Goal: Book appointment/travel/reservation

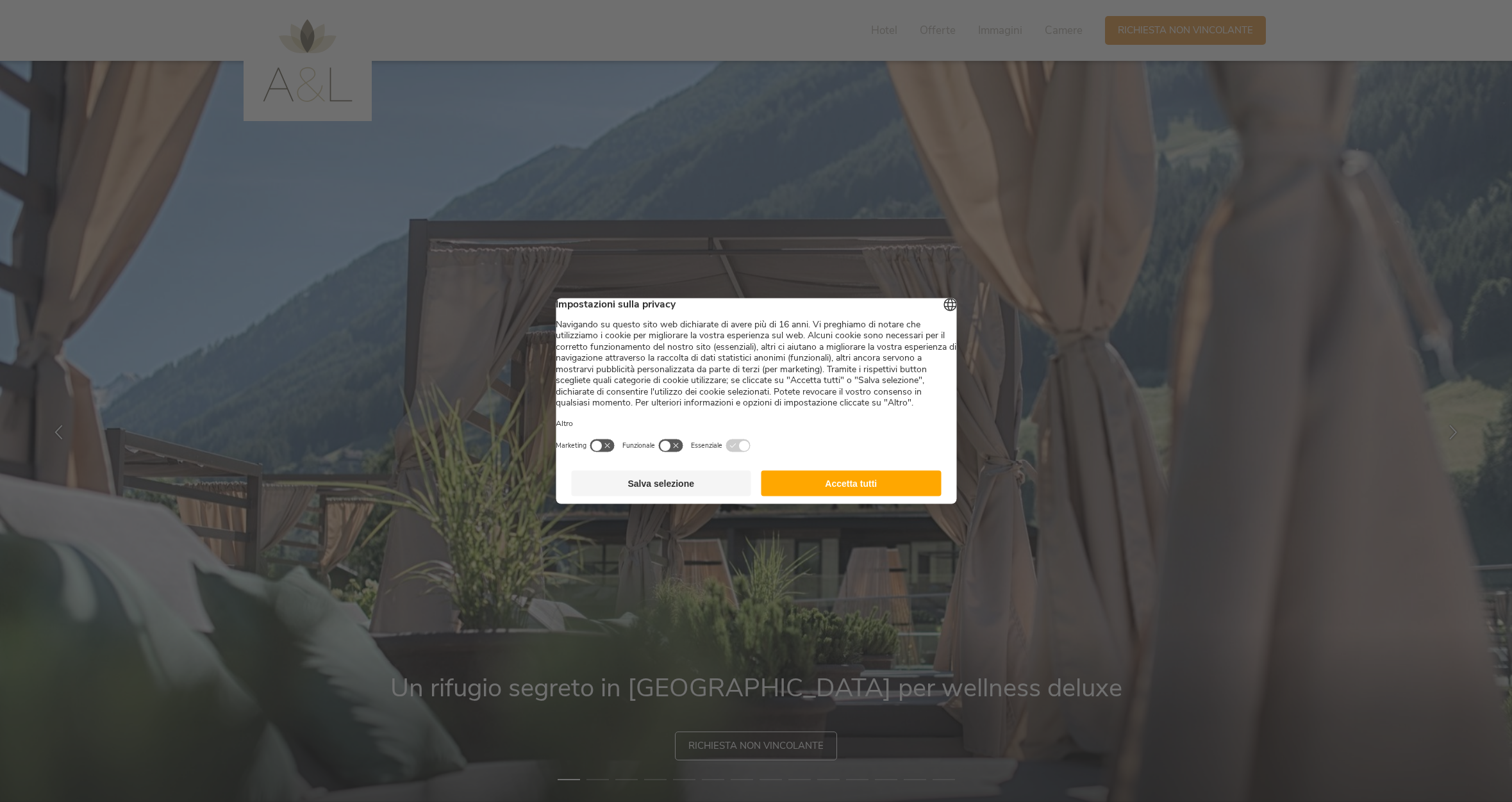
click at [842, 492] on button "Accetta tutti" at bounding box center [851, 483] width 180 height 25
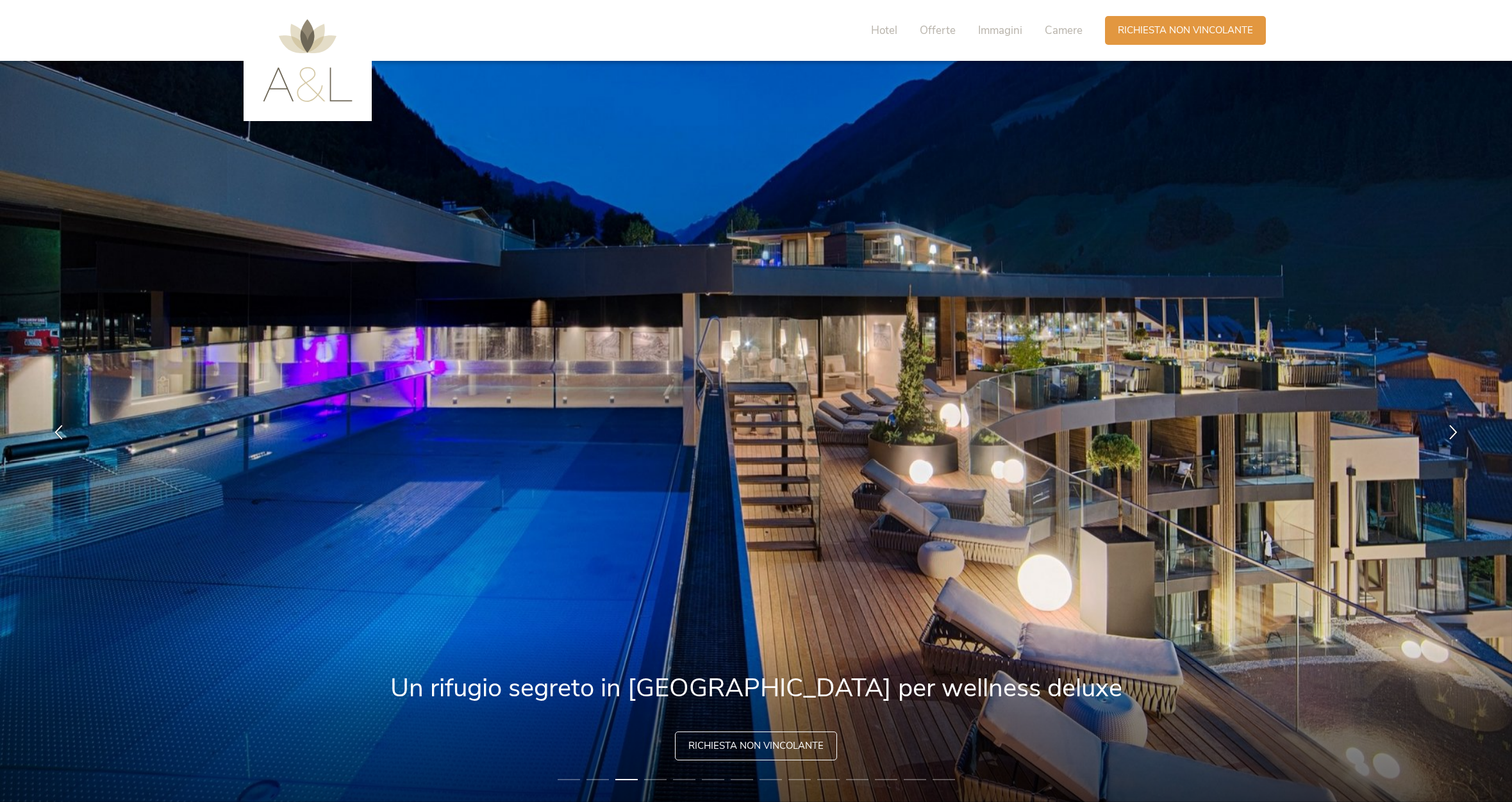
click at [936, 40] on div "Hotel Offerte Immagini Camere" at bounding box center [979, 30] width 250 height 29
click at [887, 29] on span "Hotel" at bounding box center [884, 30] width 26 height 15
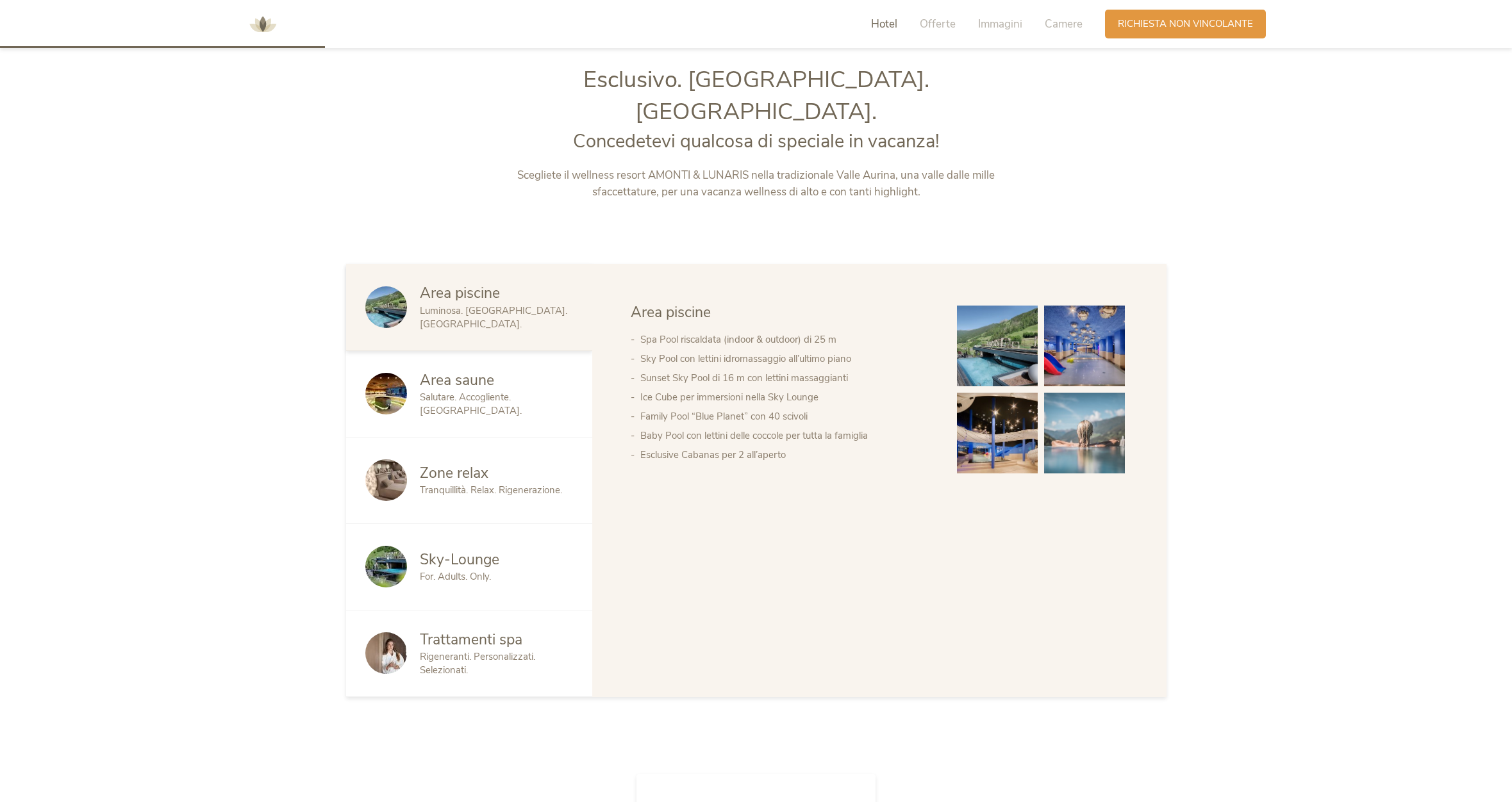
scroll to position [846, 0]
click at [432, 630] on span "Trattamenti spa" at bounding box center [471, 640] width 102 height 20
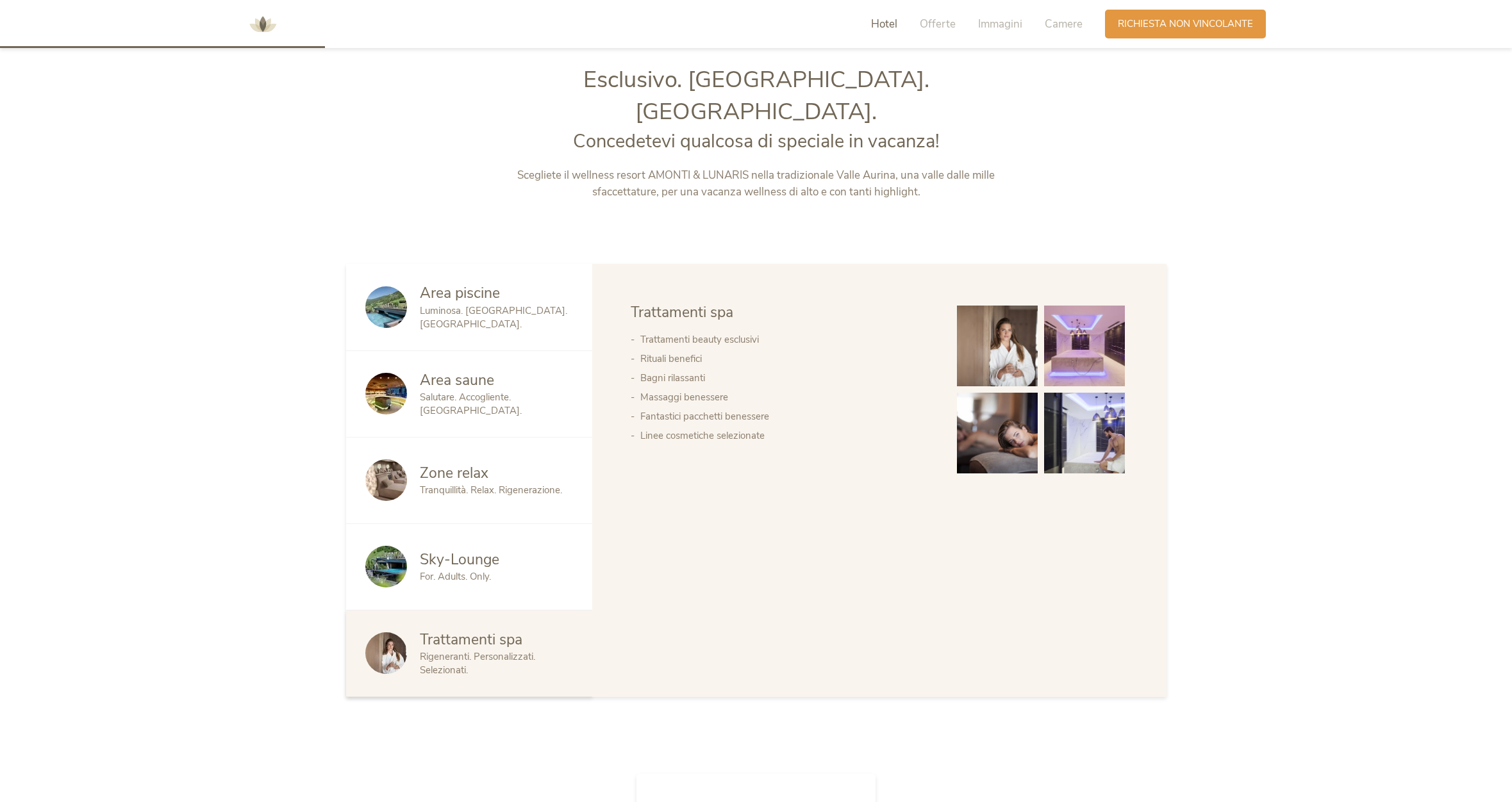
click at [432, 630] on span "Trattamenti spa" at bounding box center [471, 640] width 102 height 20
click at [441, 651] on span "Rigeneranti. Personalizzati. Selezionati." at bounding box center [477, 664] width 115 height 26
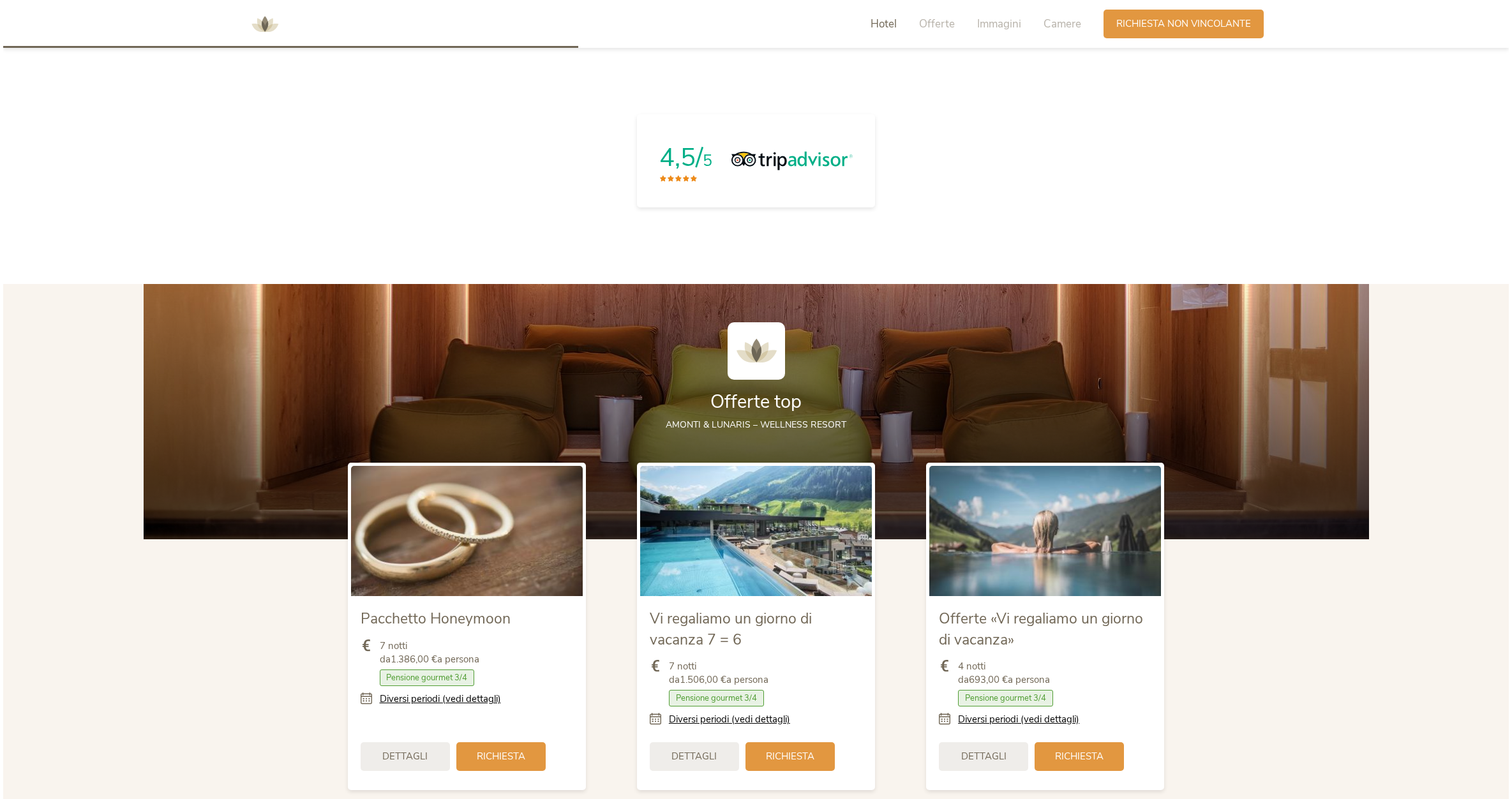
scroll to position [1501, 0]
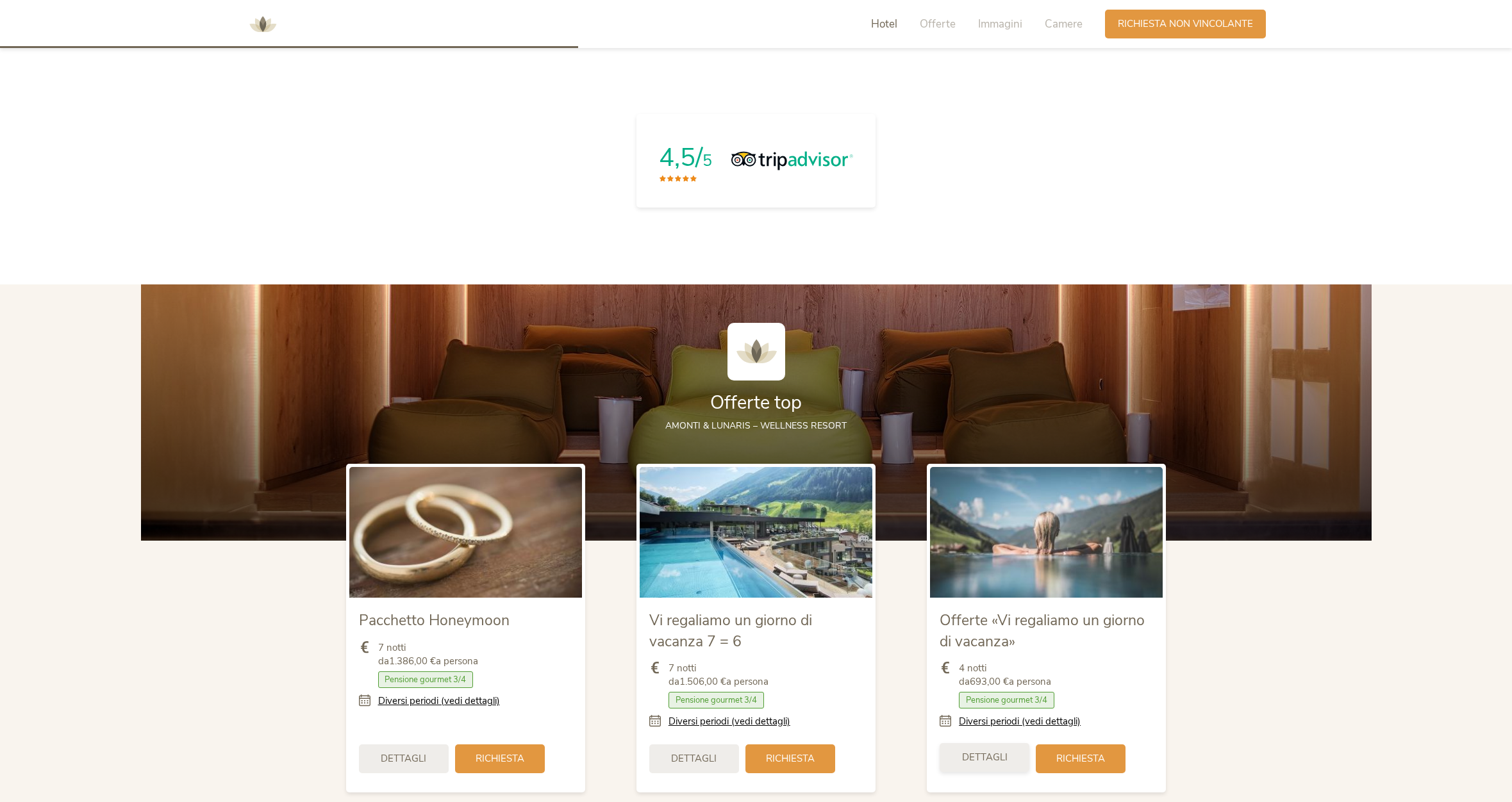
click at [972, 751] on span "Dettagli" at bounding box center [985, 758] width 46 height 13
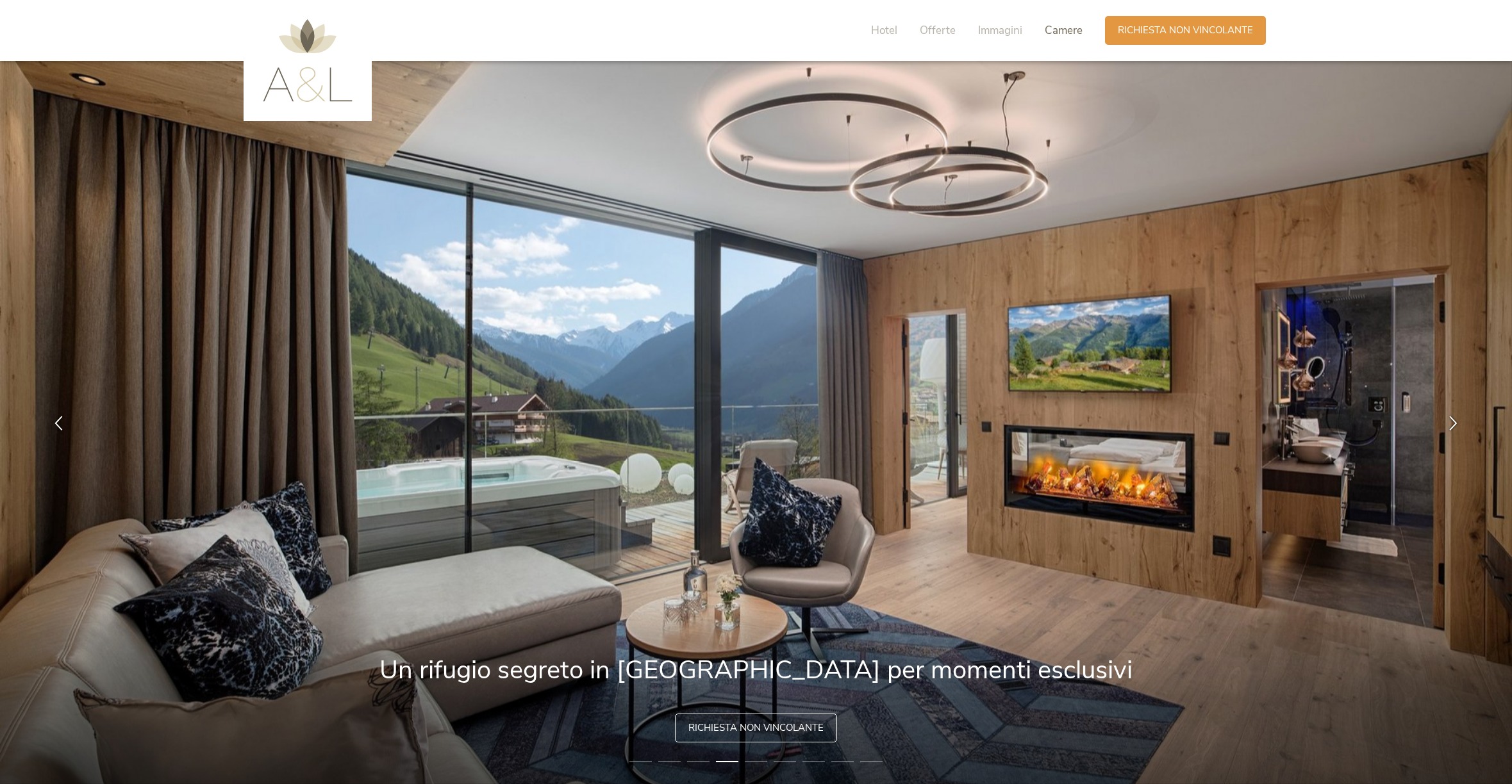
click at [1062, 31] on span "Camere" at bounding box center [1063, 30] width 38 height 15
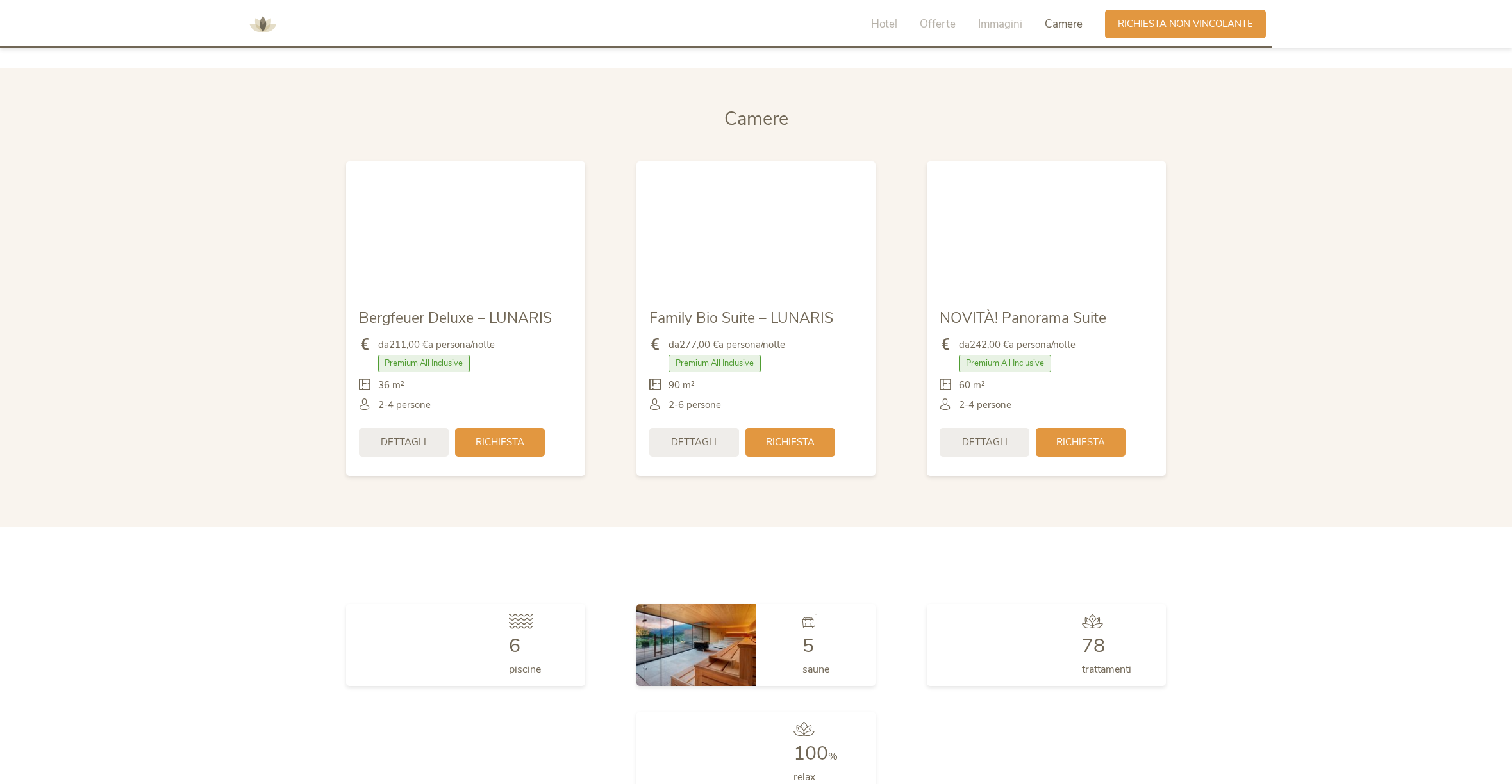
scroll to position [3242, 0]
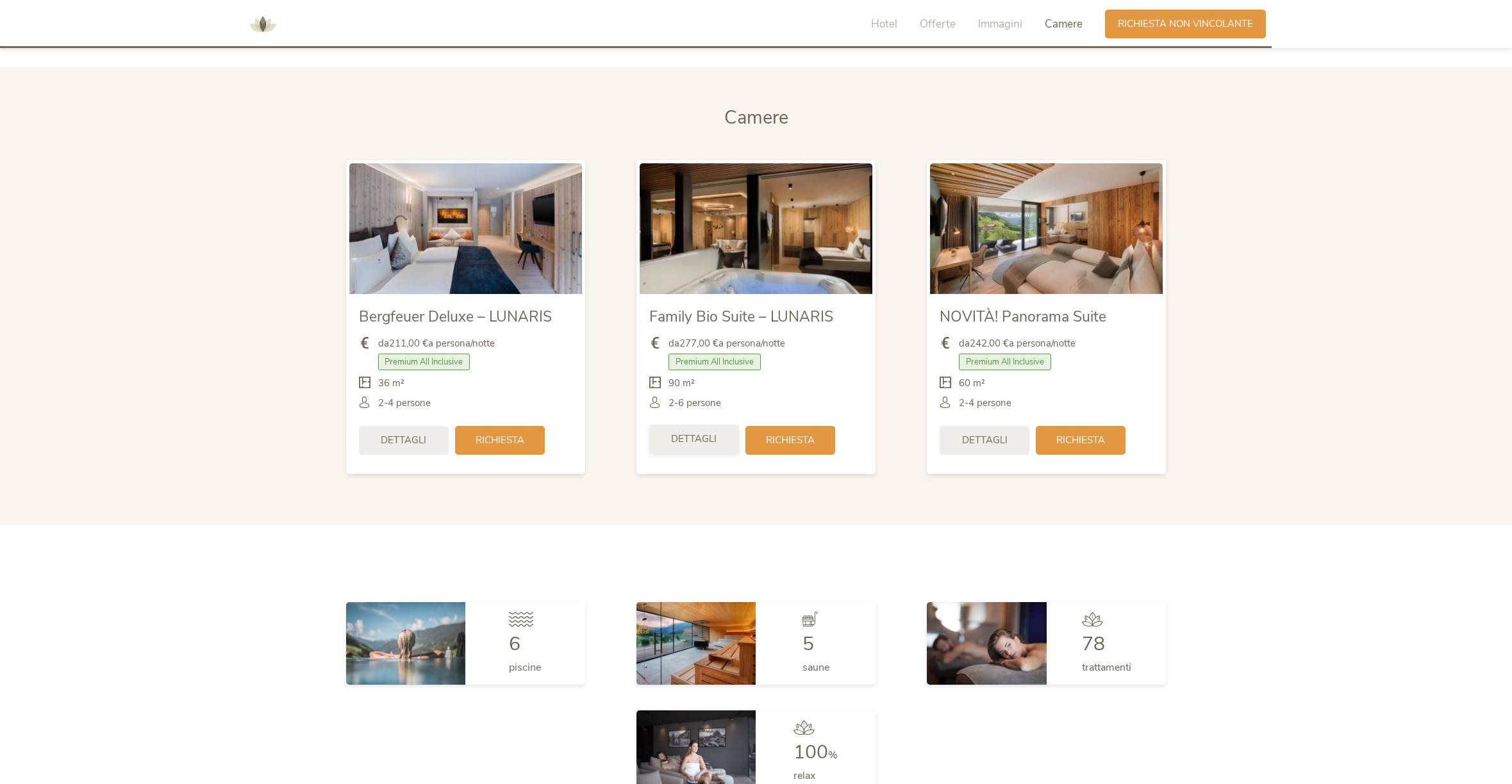
click at [687, 435] on span "Dettagli" at bounding box center [694, 439] width 46 height 13
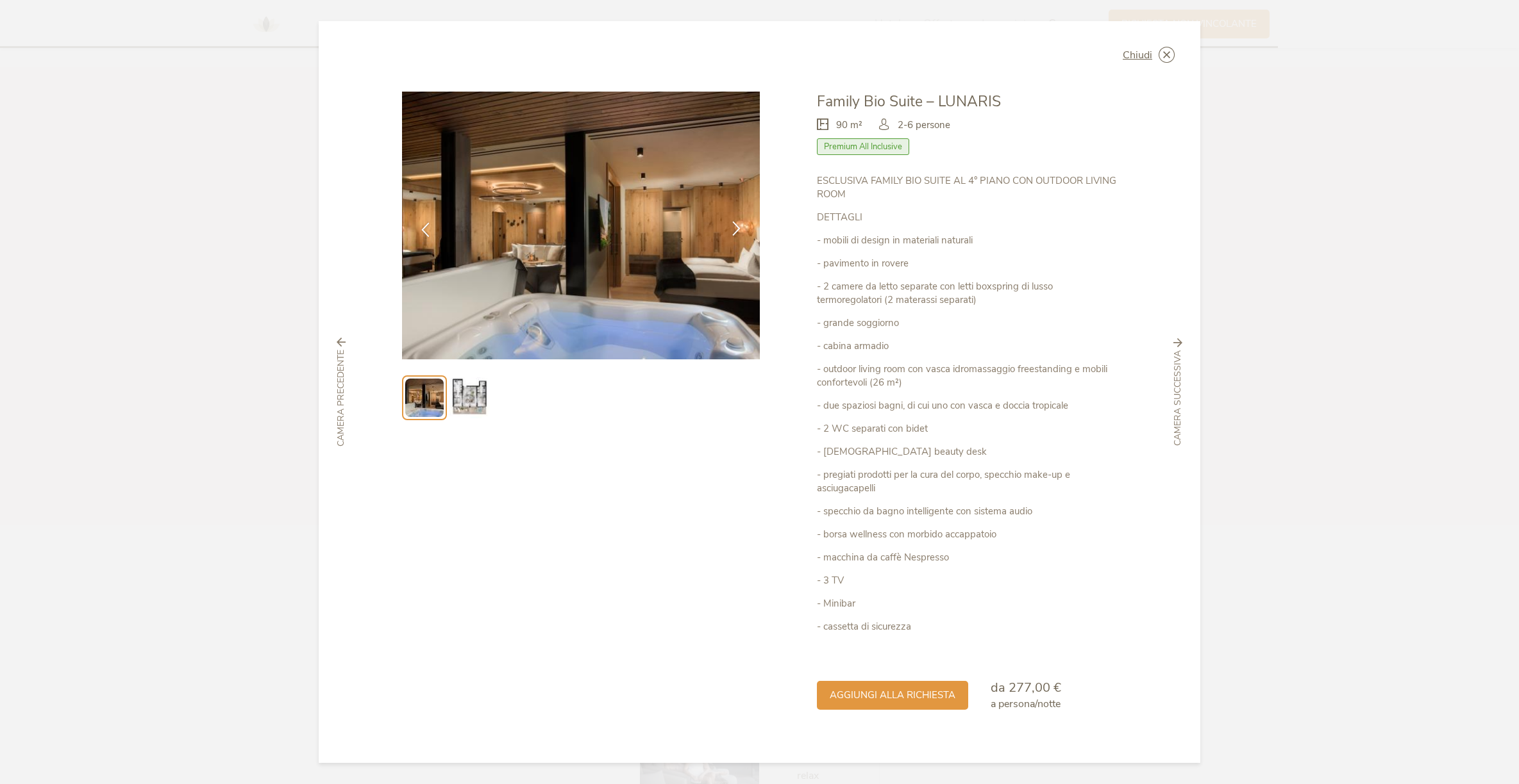
click at [735, 229] on icon at bounding box center [736, 228] width 15 height 15
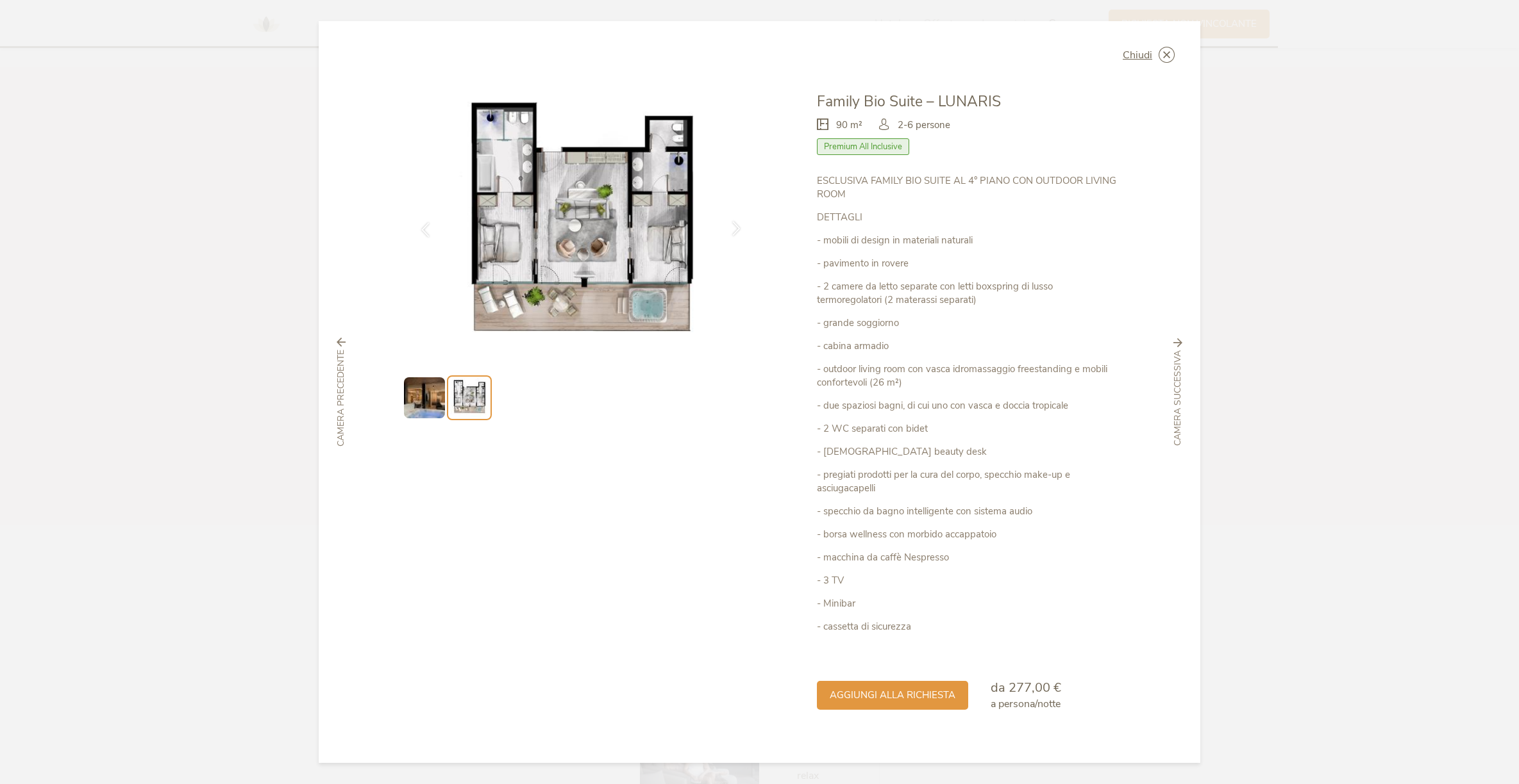
click at [735, 229] on icon at bounding box center [736, 228] width 15 height 15
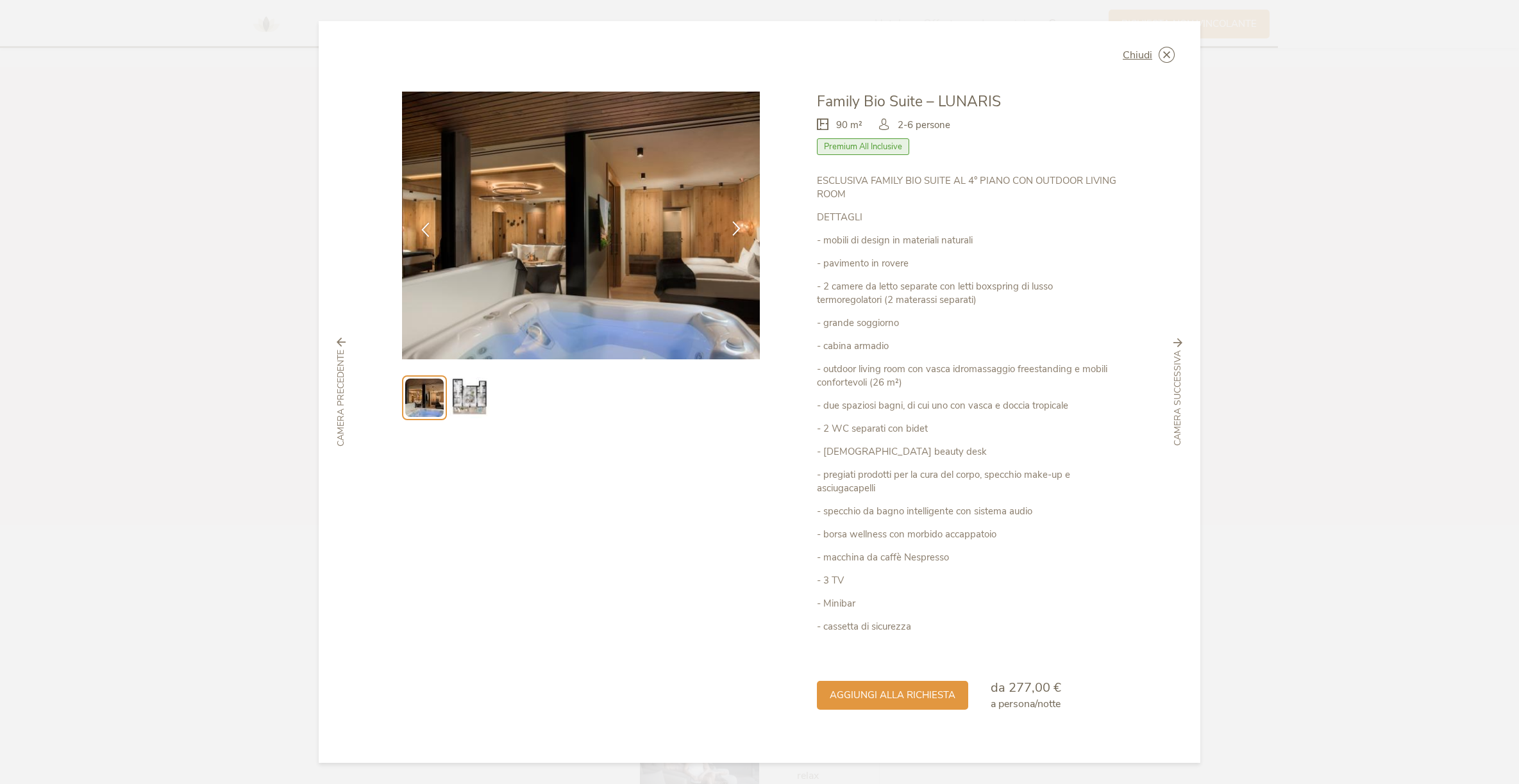
click at [735, 229] on icon at bounding box center [736, 228] width 15 height 15
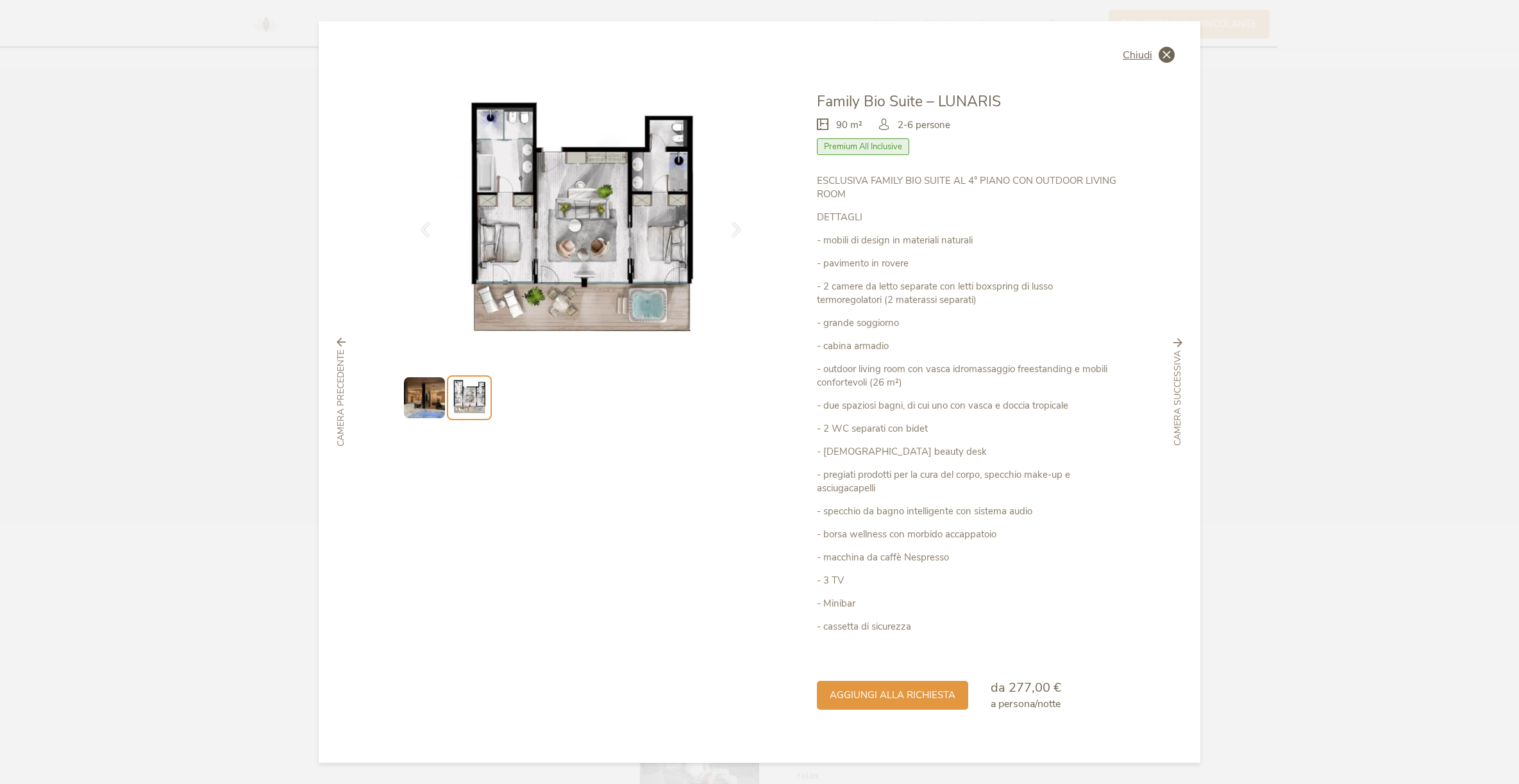
click at [1164, 52] on icon at bounding box center [1167, 55] width 16 height 16
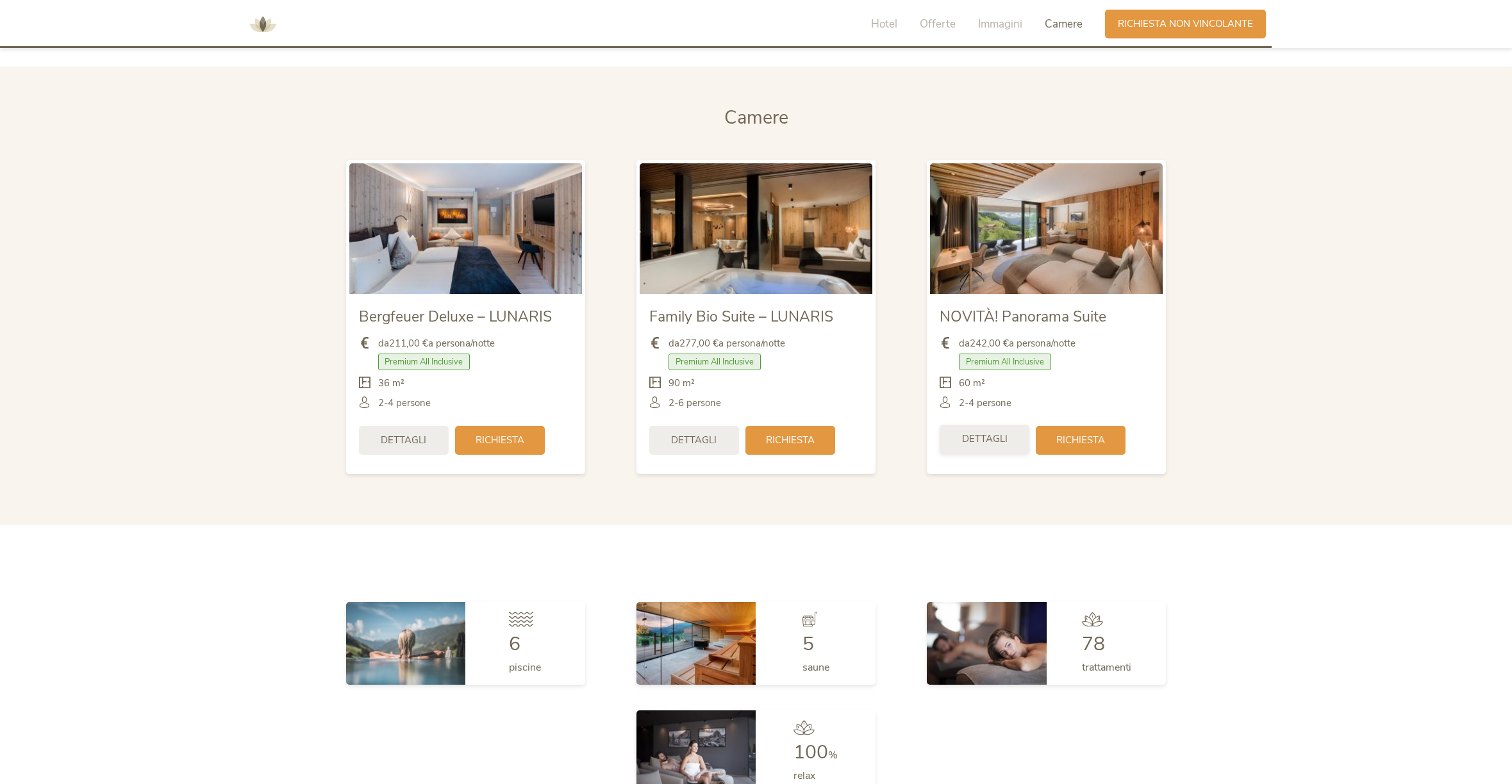
click at [984, 434] on span "Dettagli" at bounding box center [985, 439] width 46 height 13
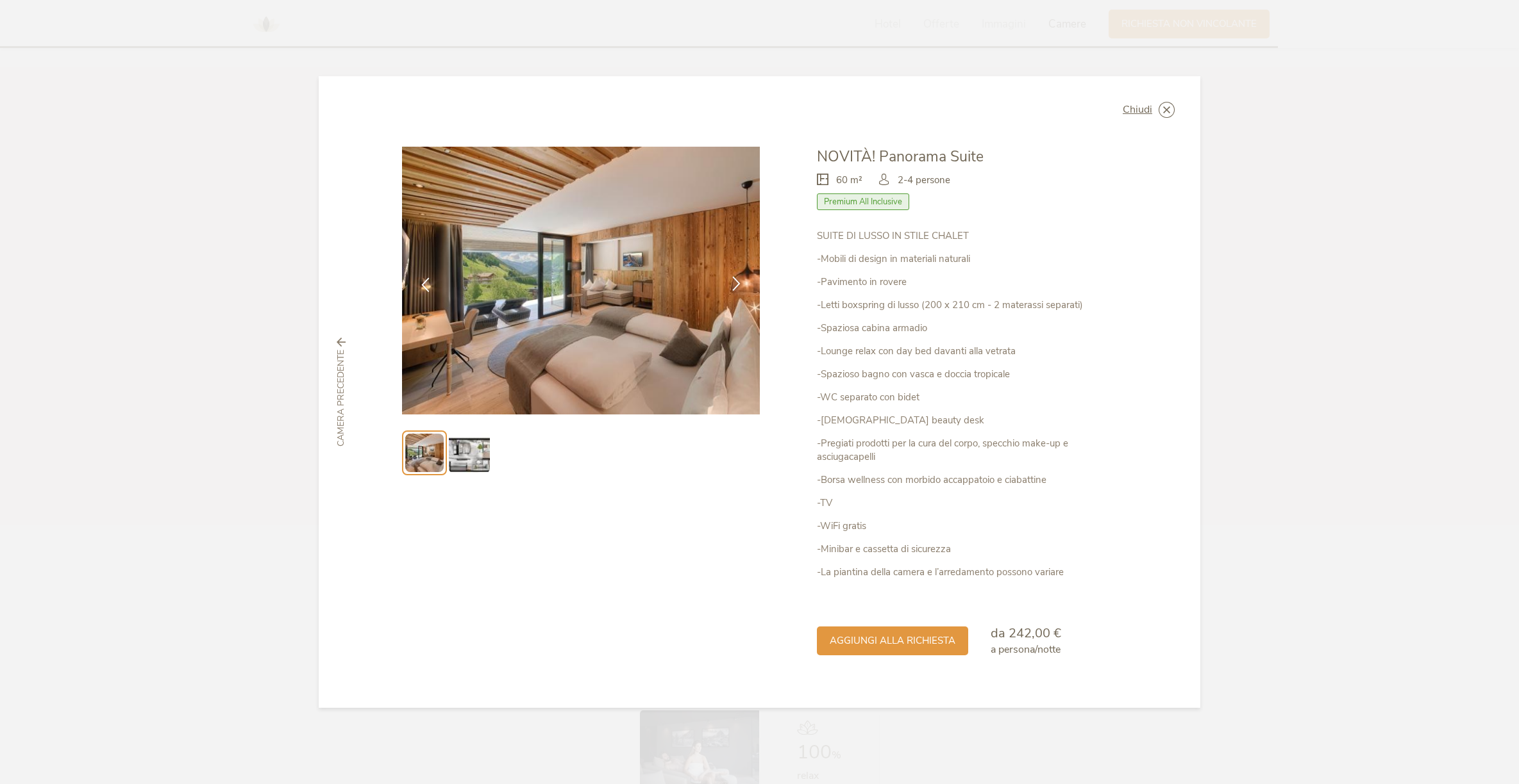
click at [735, 281] on icon at bounding box center [736, 283] width 15 height 15
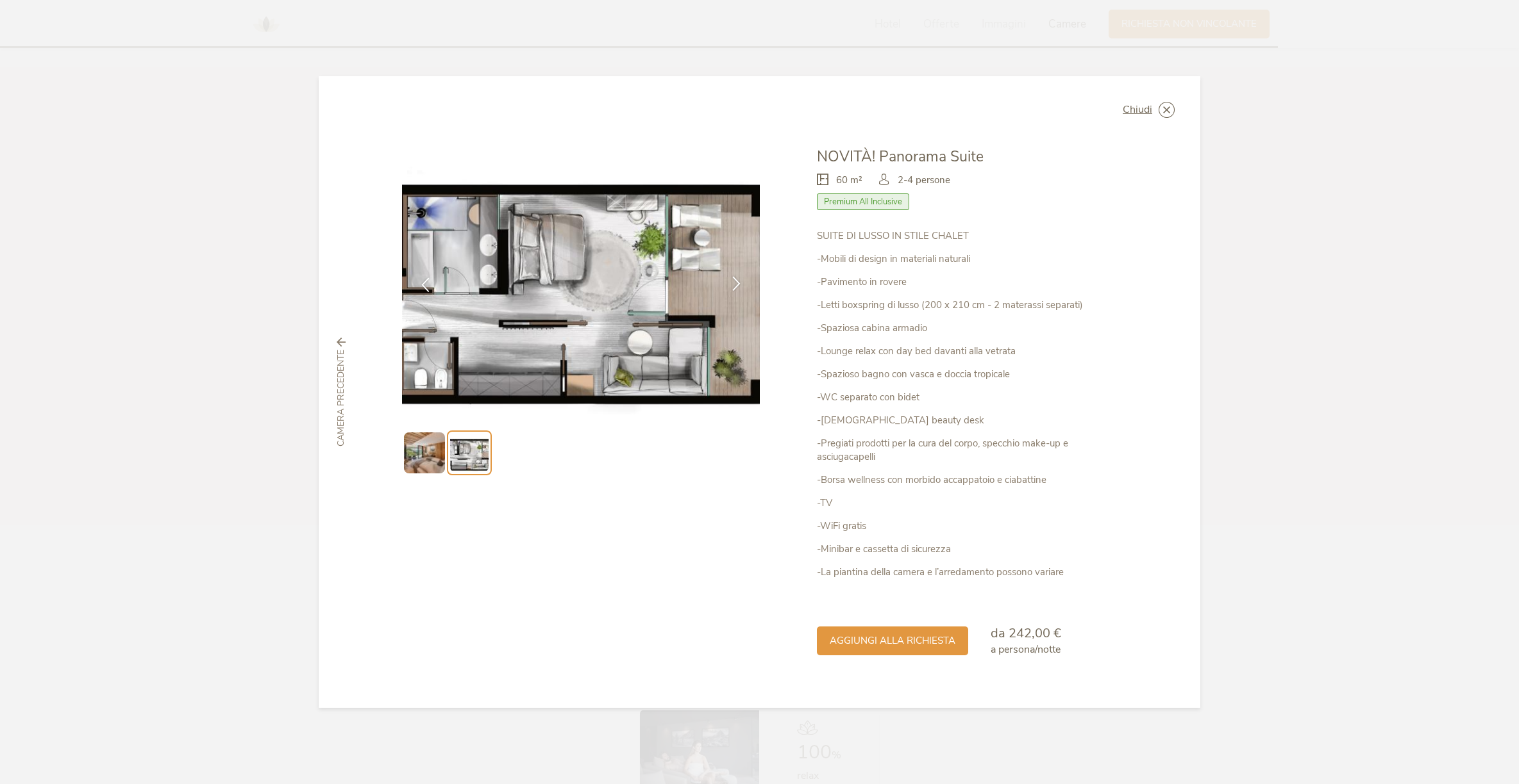
click at [735, 281] on icon at bounding box center [736, 283] width 15 height 15
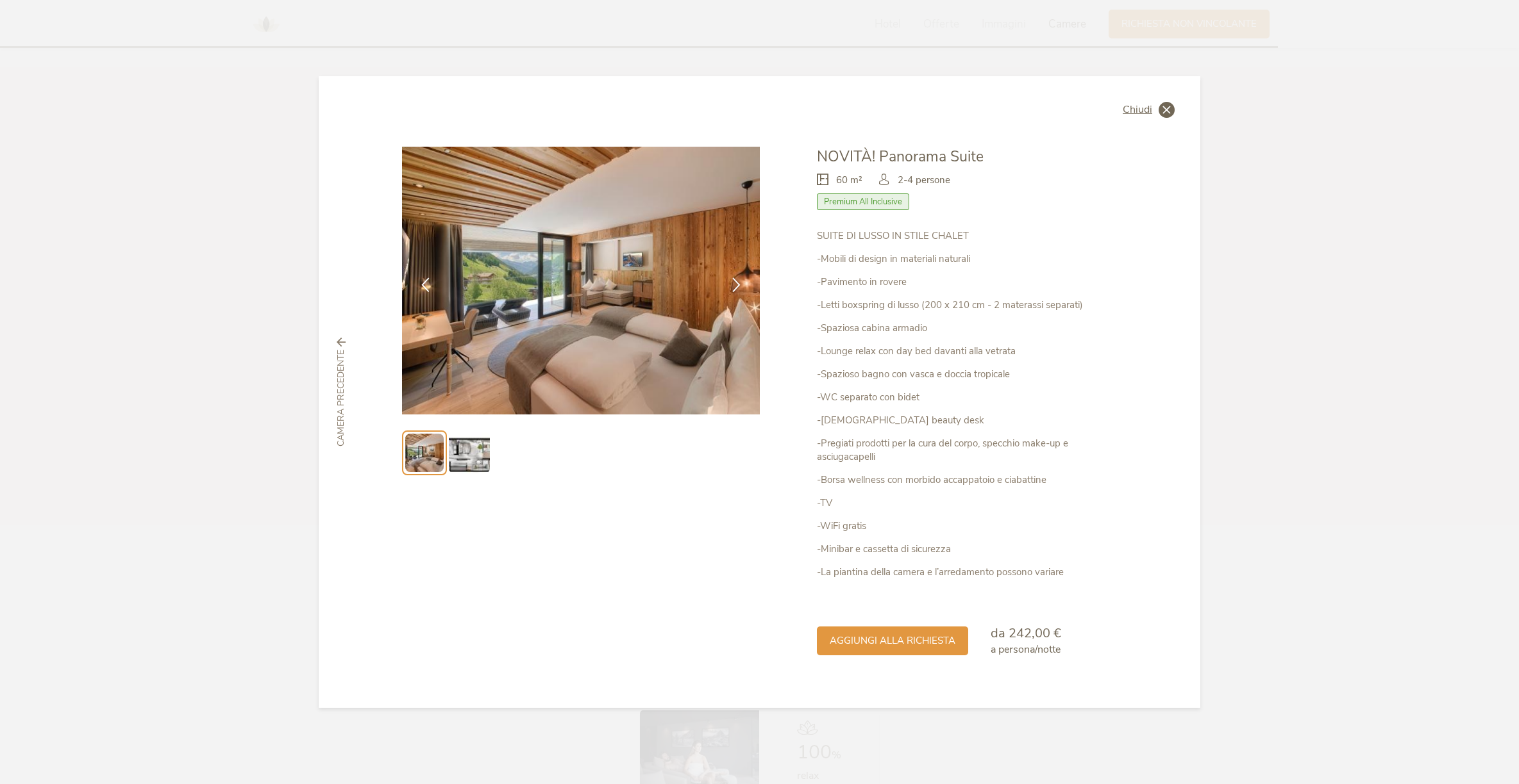
click at [1167, 109] on icon at bounding box center [1167, 110] width 16 height 16
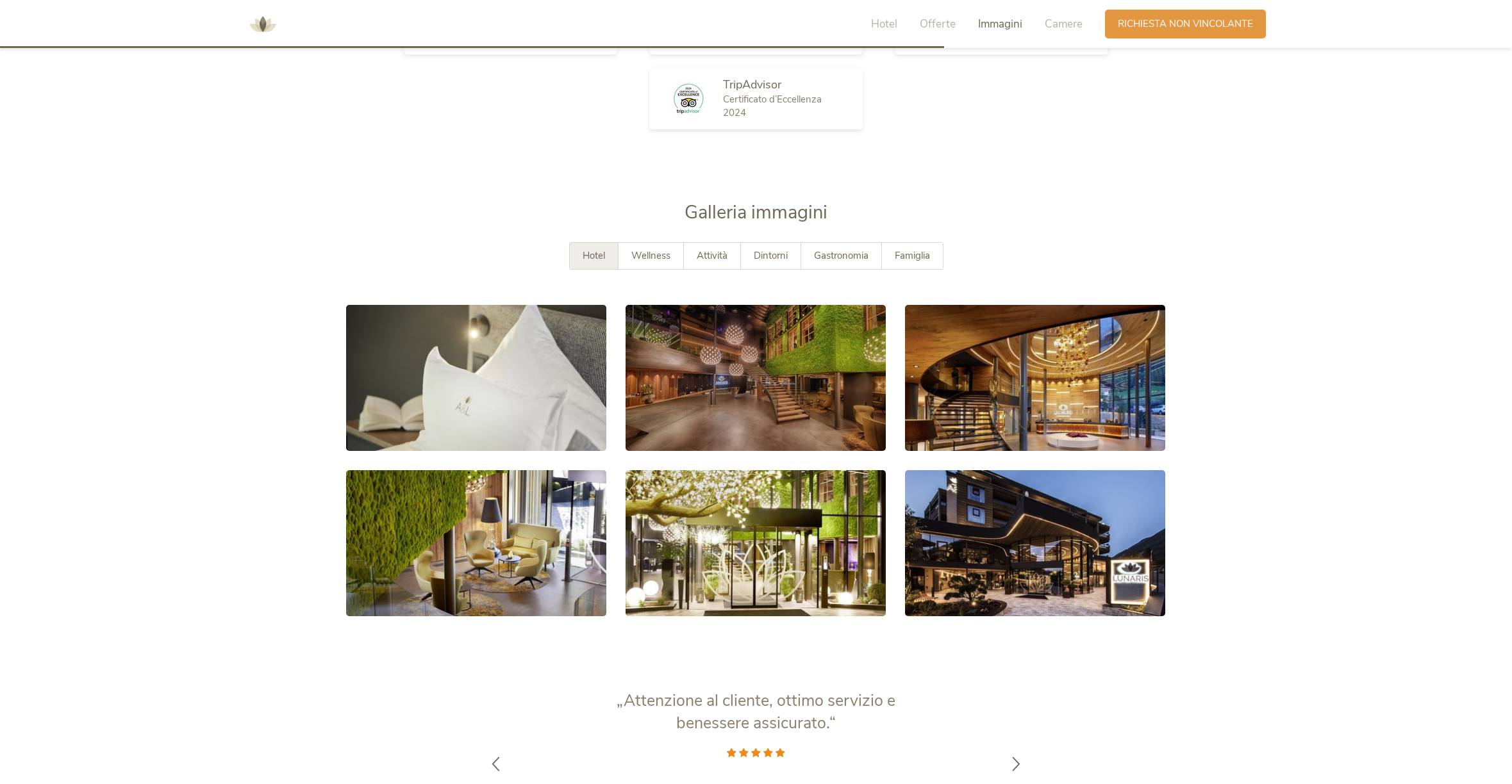
scroll to position [2406, 0]
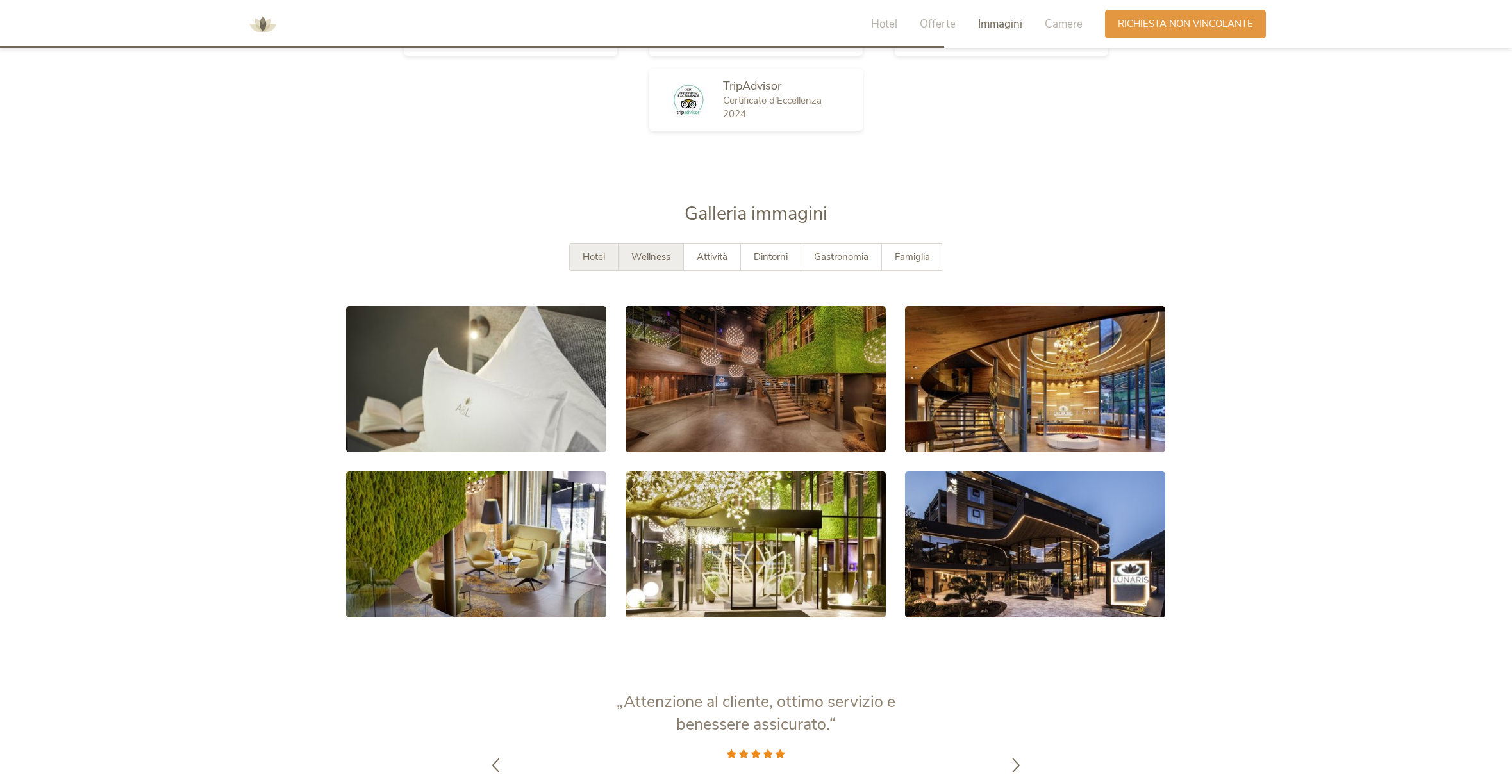
click at [651, 253] on span "Wellness" at bounding box center [651, 257] width 39 height 13
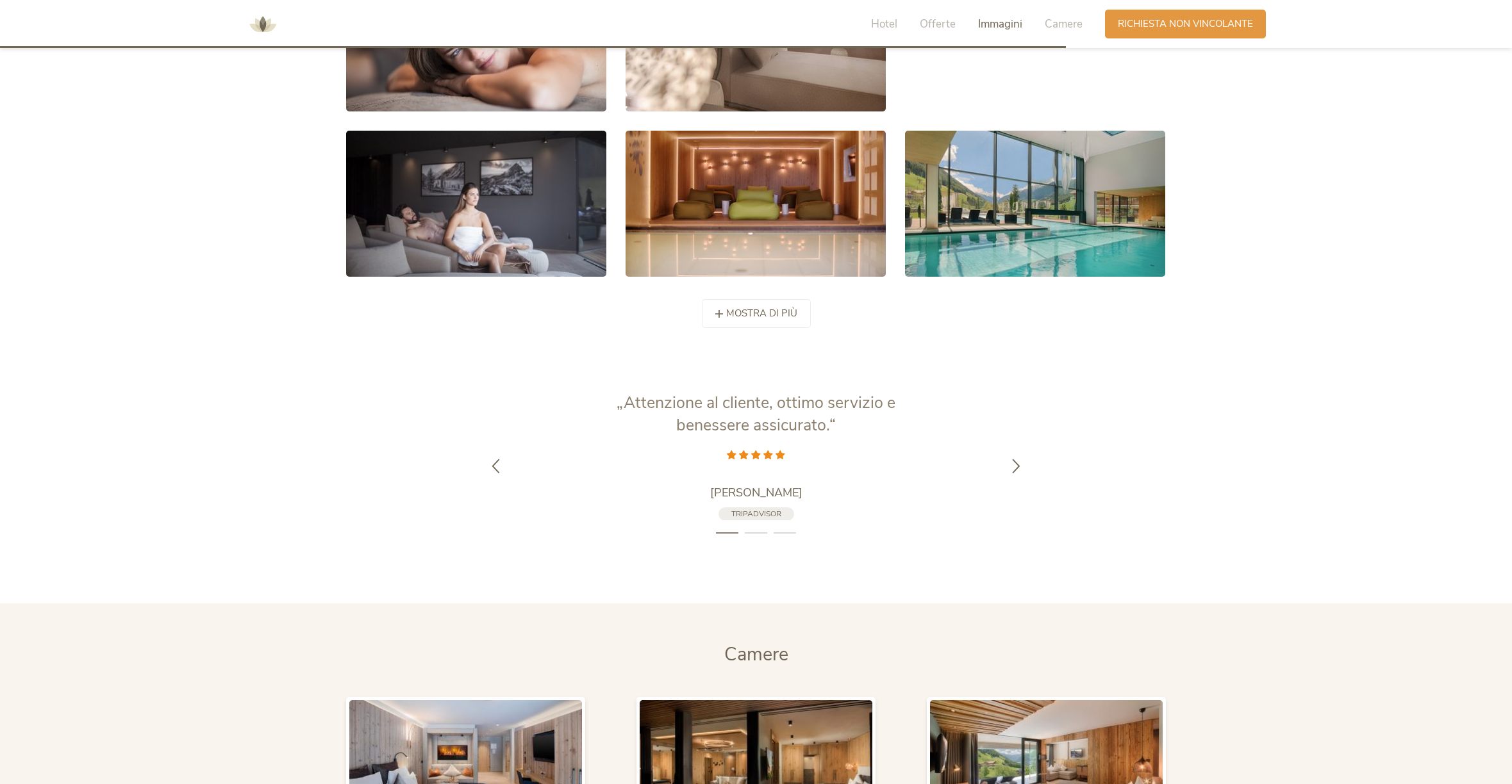
scroll to position [2751, 0]
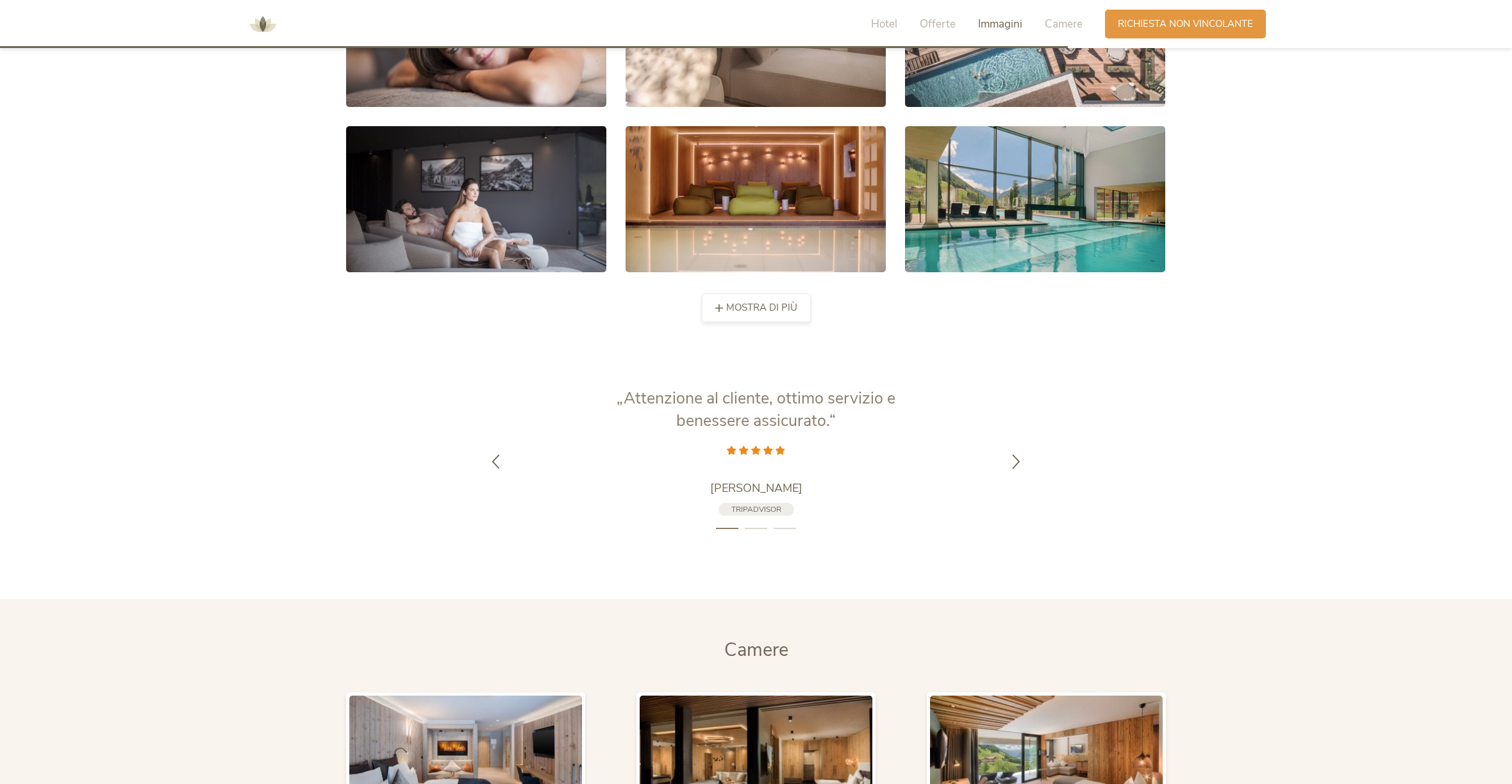
click at [751, 304] on span "mostra di più" at bounding box center [761, 308] width 71 height 13
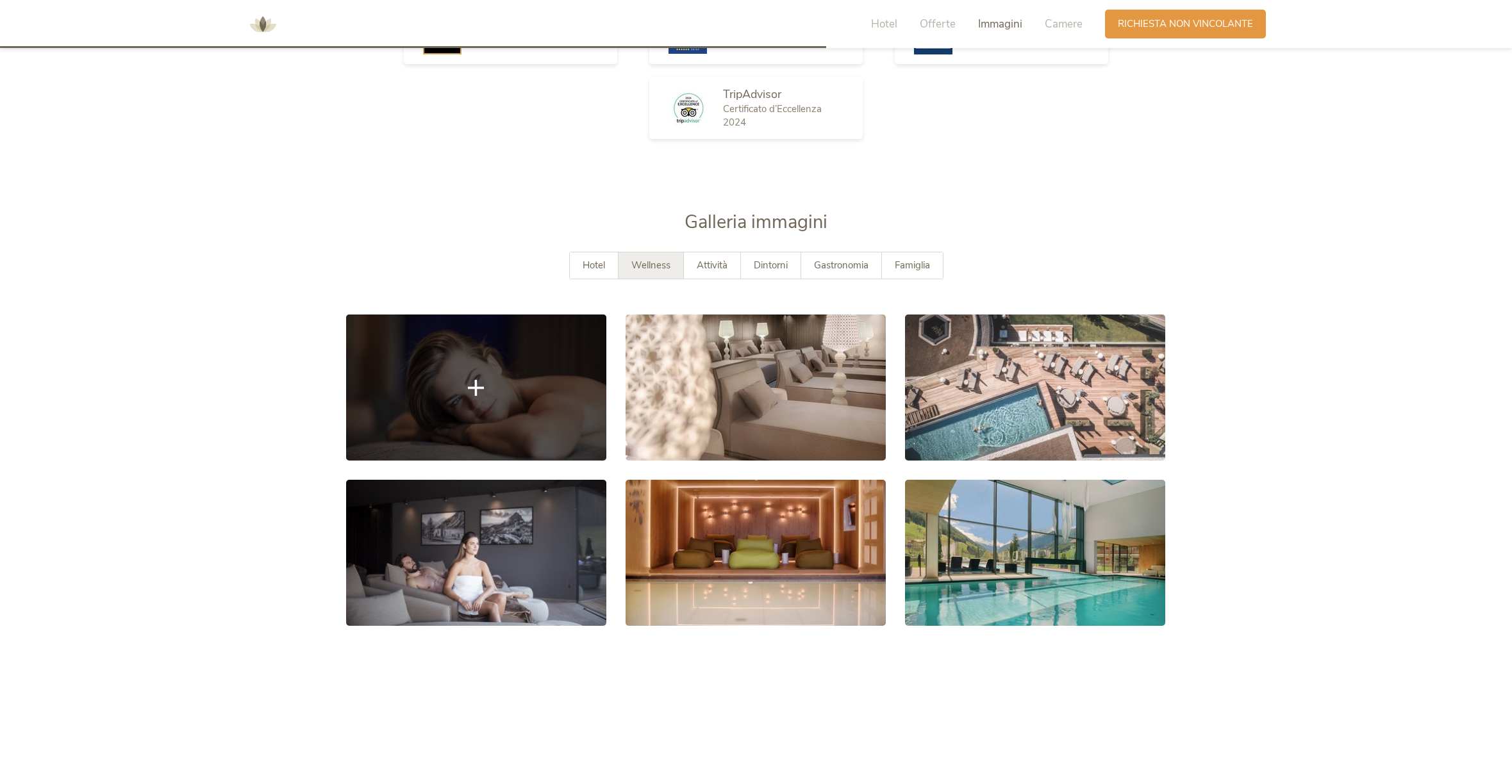
scroll to position [2397, 0]
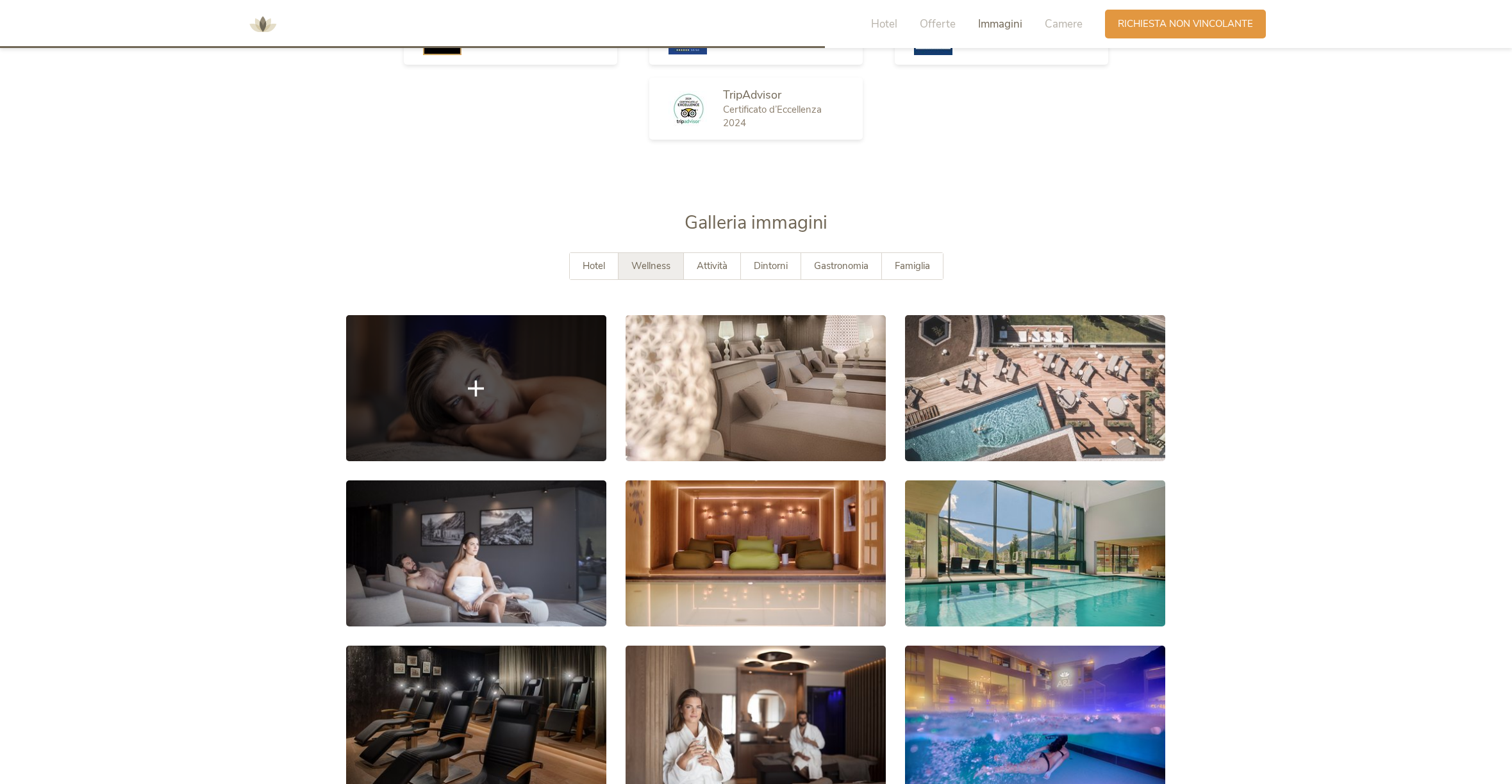
click at [544, 349] on link at bounding box center [476, 388] width 260 height 146
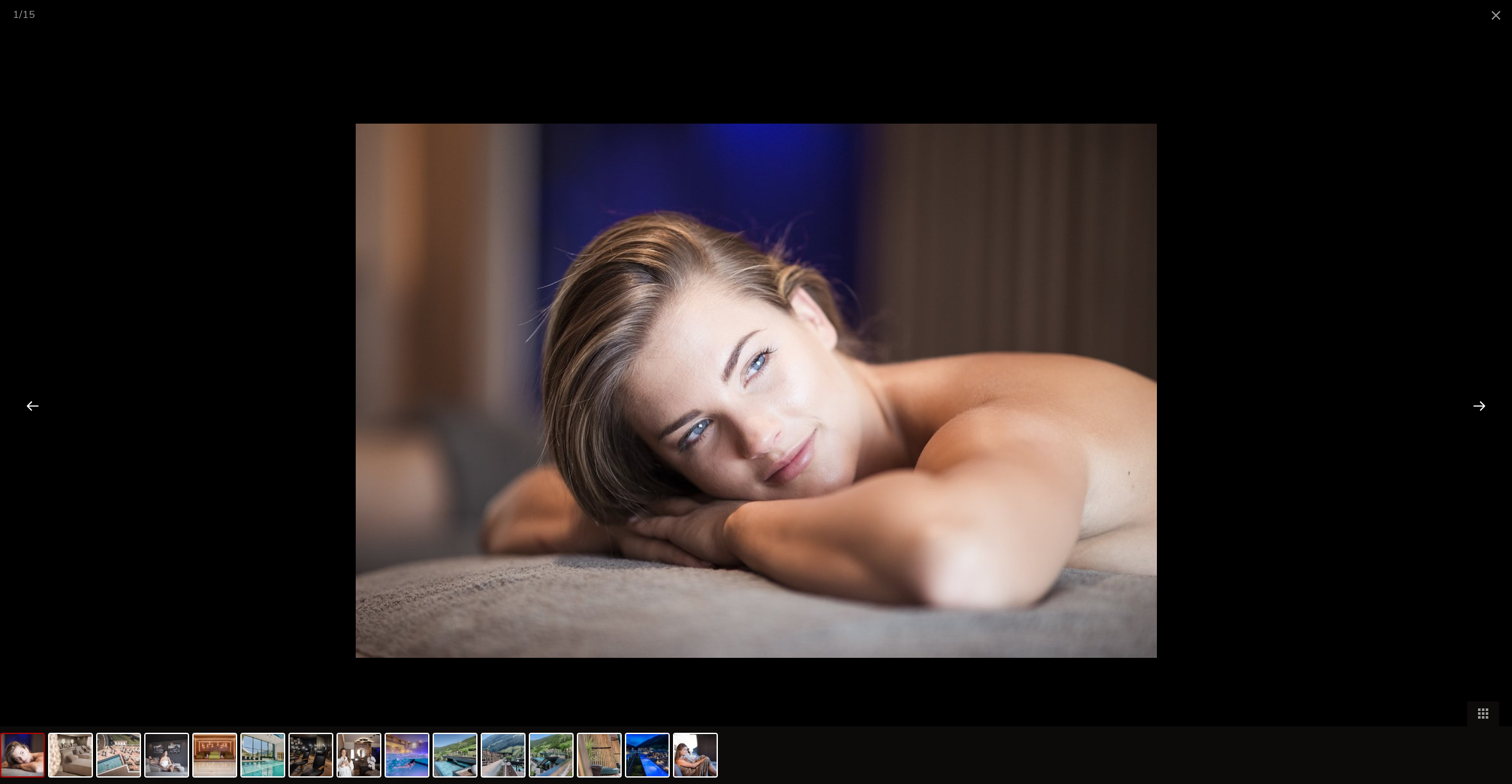
click at [1480, 407] on div at bounding box center [1479, 405] width 40 height 40
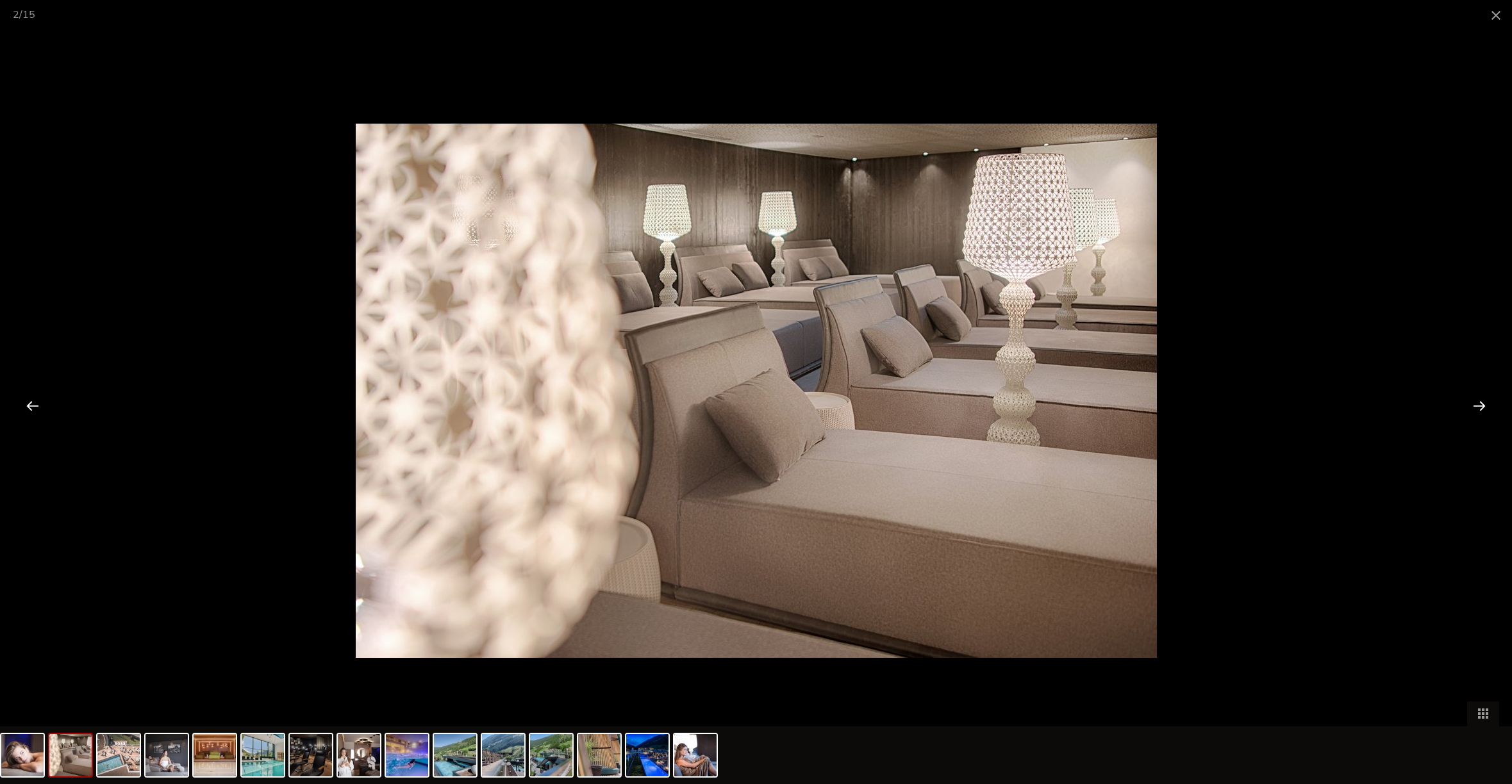
click at [1480, 407] on div at bounding box center [1479, 405] width 40 height 40
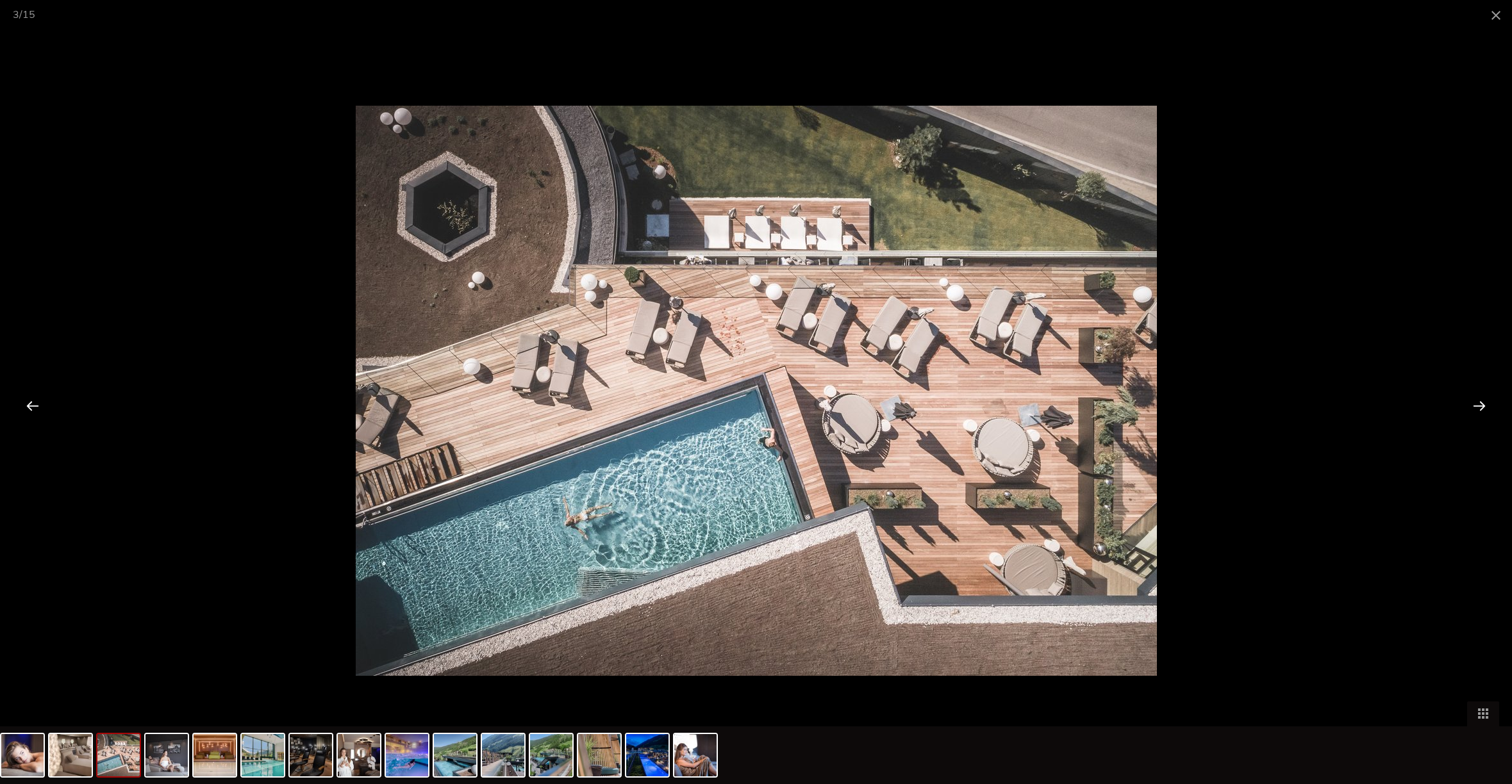
click at [1480, 406] on div at bounding box center [1479, 405] width 40 height 40
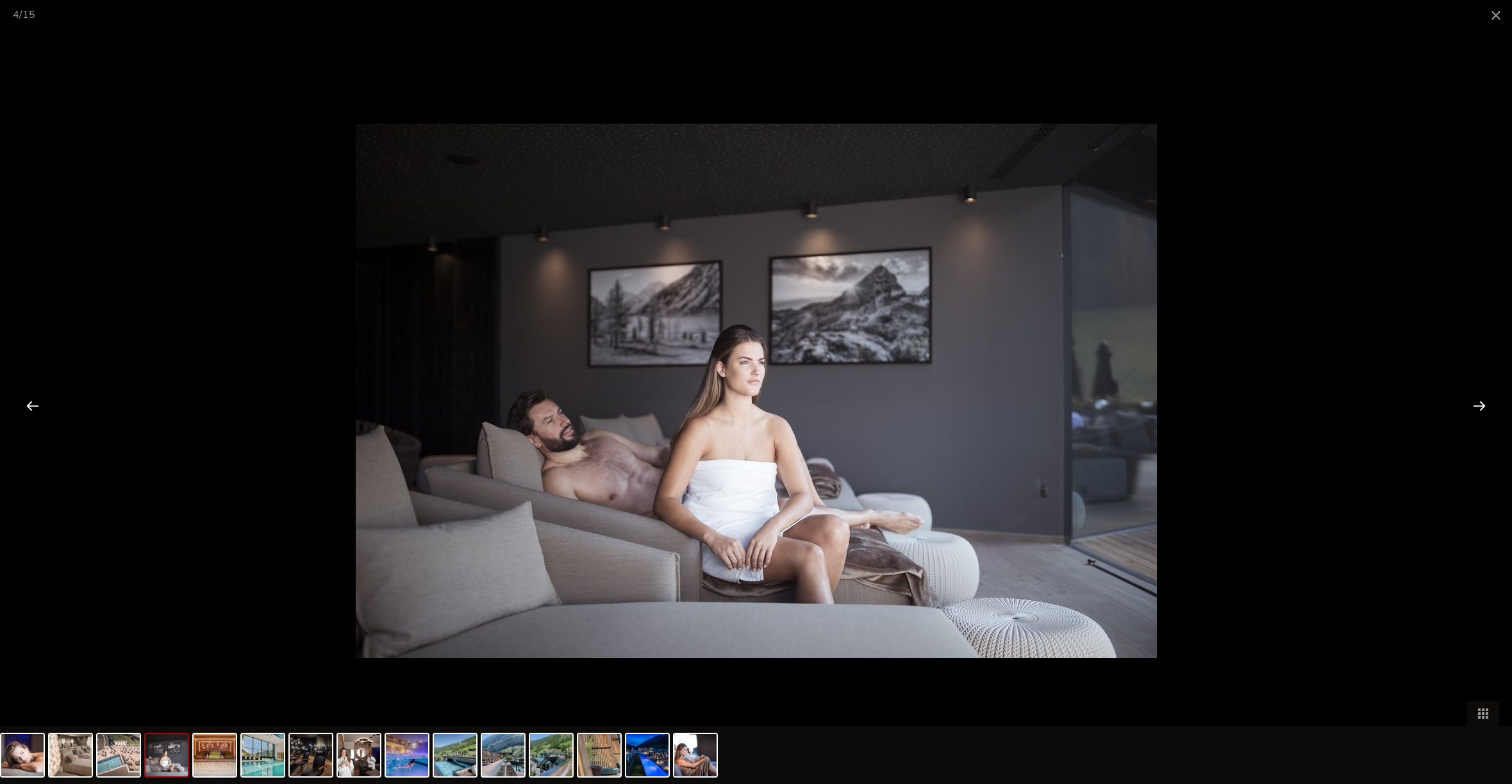
scroll to position [2399, 0]
click at [1480, 406] on div at bounding box center [1479, 405] width 40 height 40
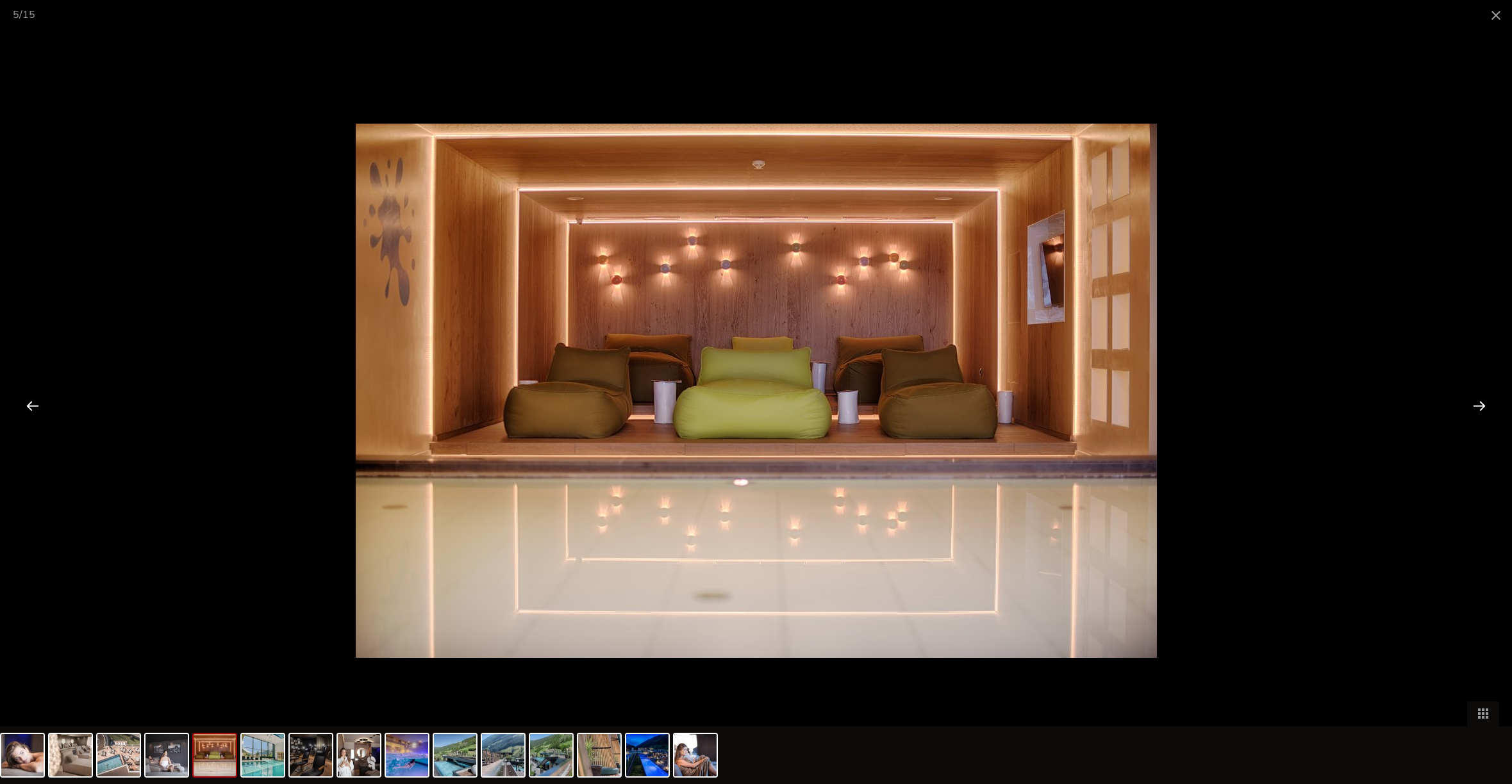
click at [1480, 406] on div at bounding box center [1479, 405] width 40 height 40
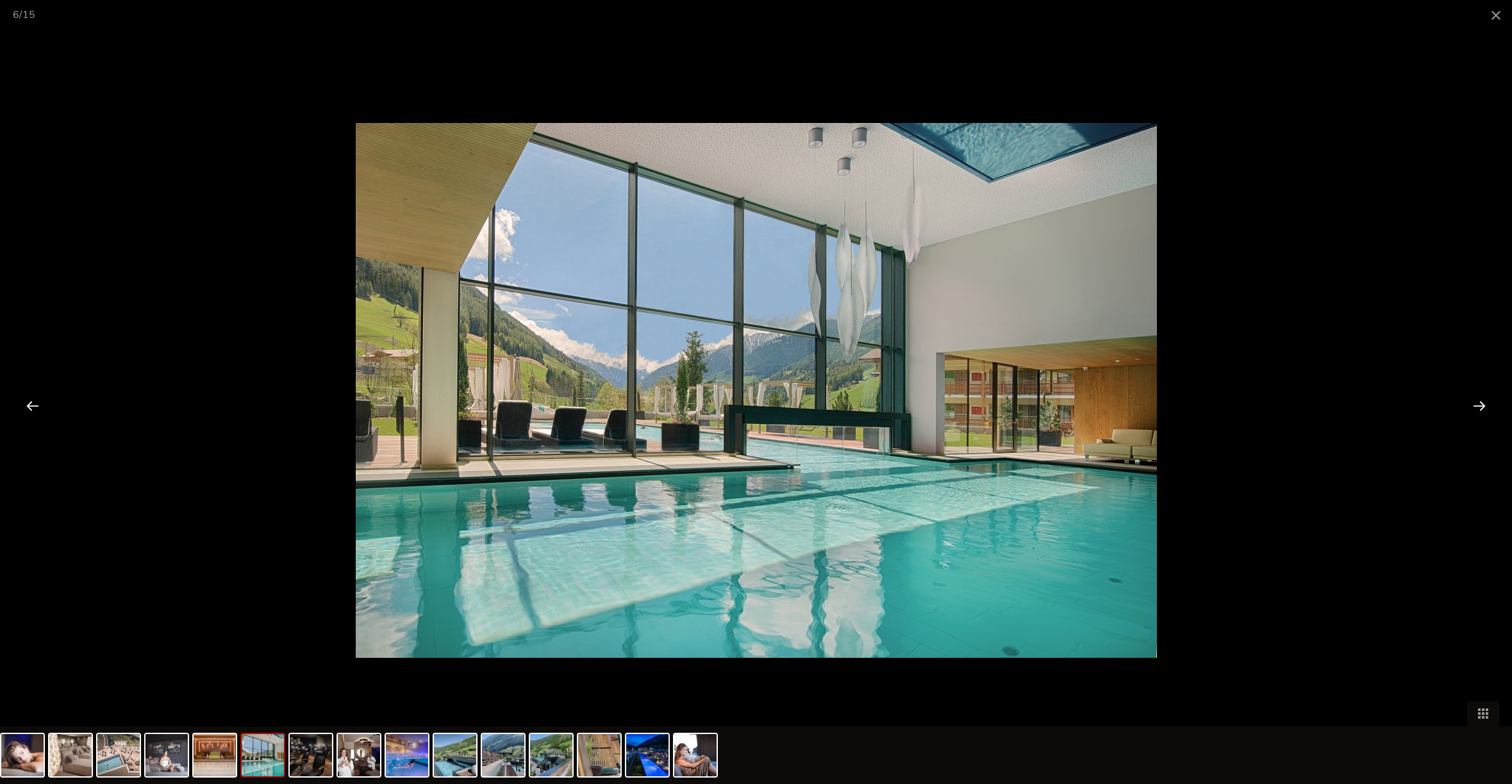
click at [1479, 406] on div at bounding box center [1479, 405] width 40 height 40
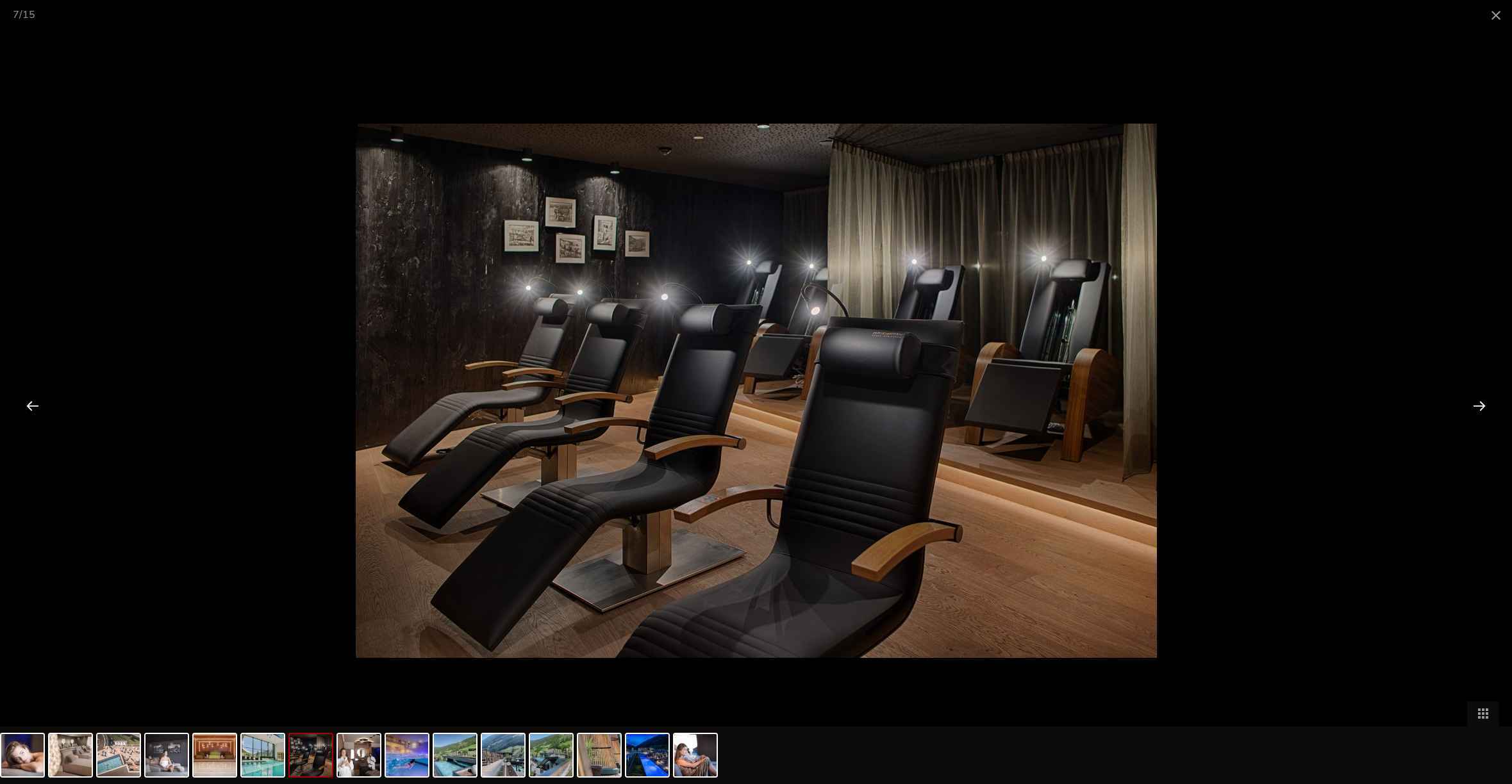
scroll to position [2402, 0]
click at [1479, 406] on div at bounding box center [1479, 405] width 40 height 40
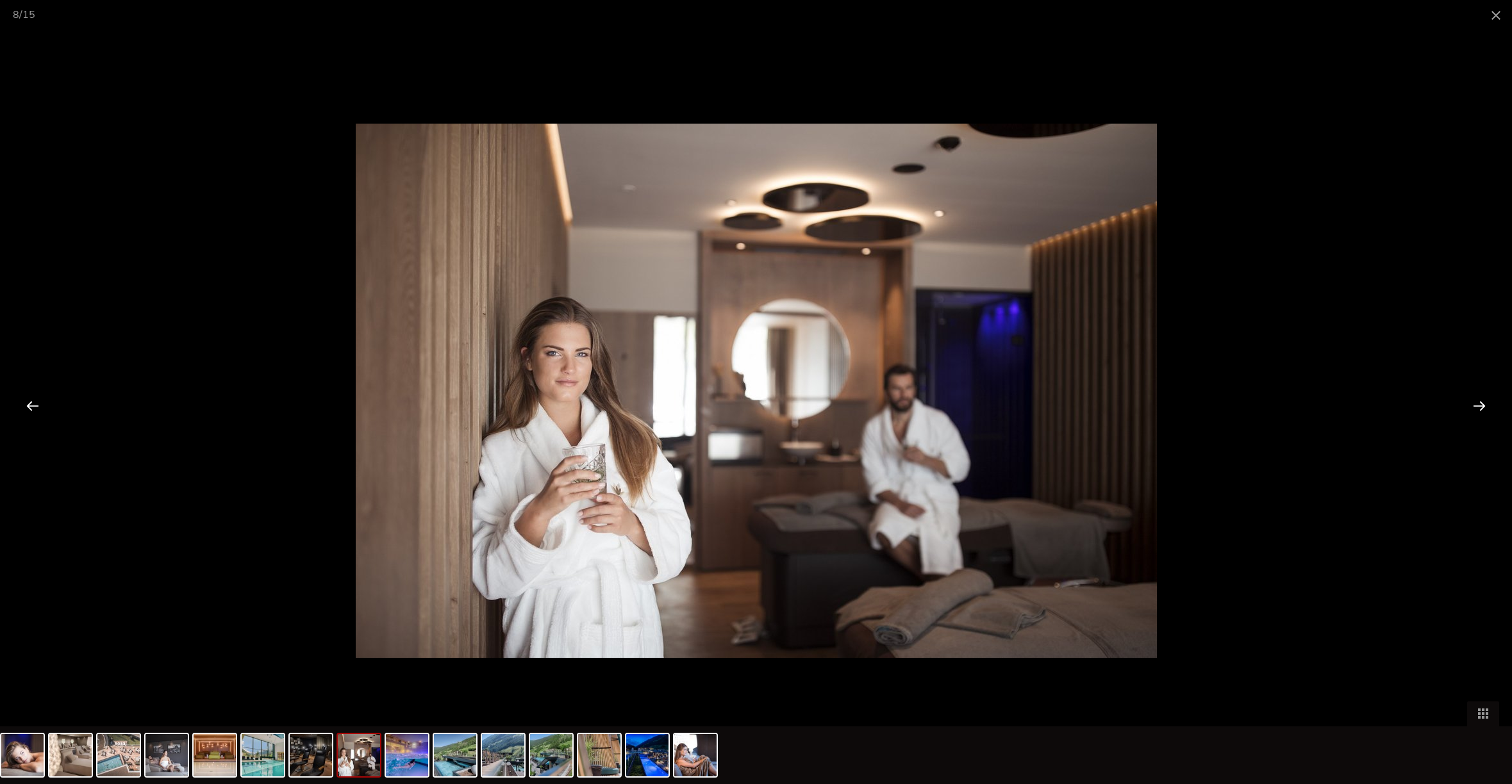
click at [1479, 406] on div at bounding box center [1479, 405] width 40 height 40
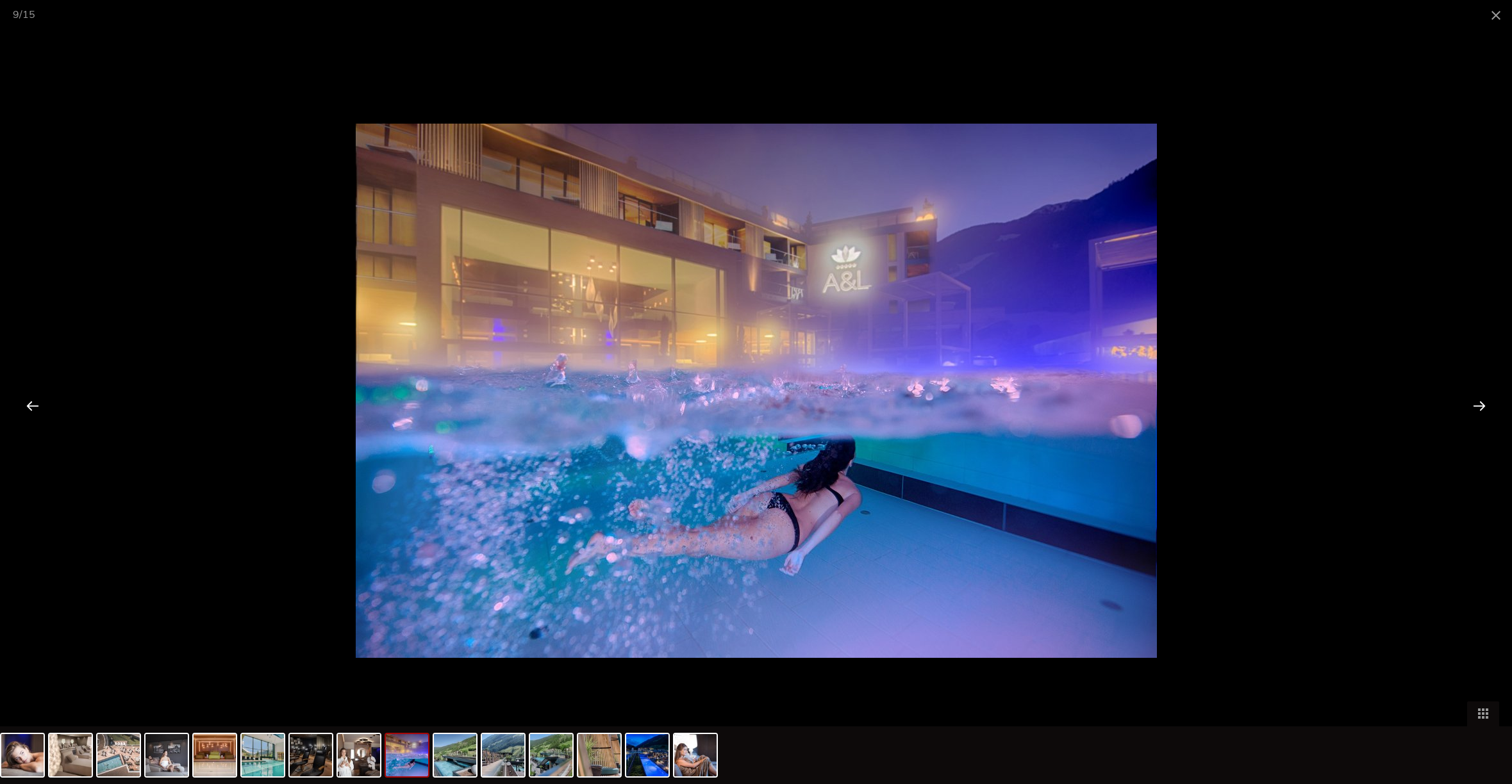
scroll to position [2408, 0]
click at [1479, 406] on div at bounding box center [1479, 405] width 40 height 40
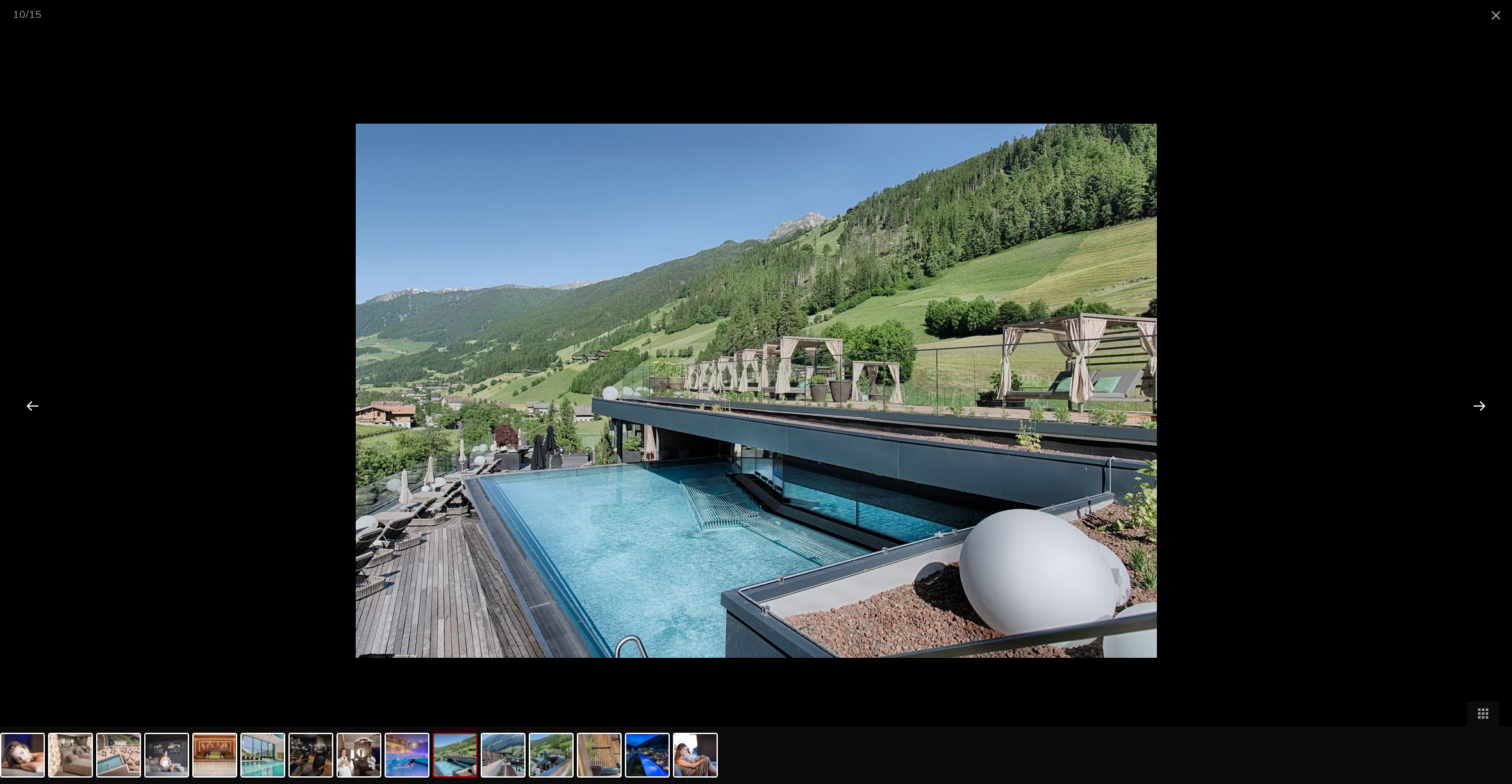
click at [1479, 406] on div at bounding box center [1479, 405] width 40 height 40
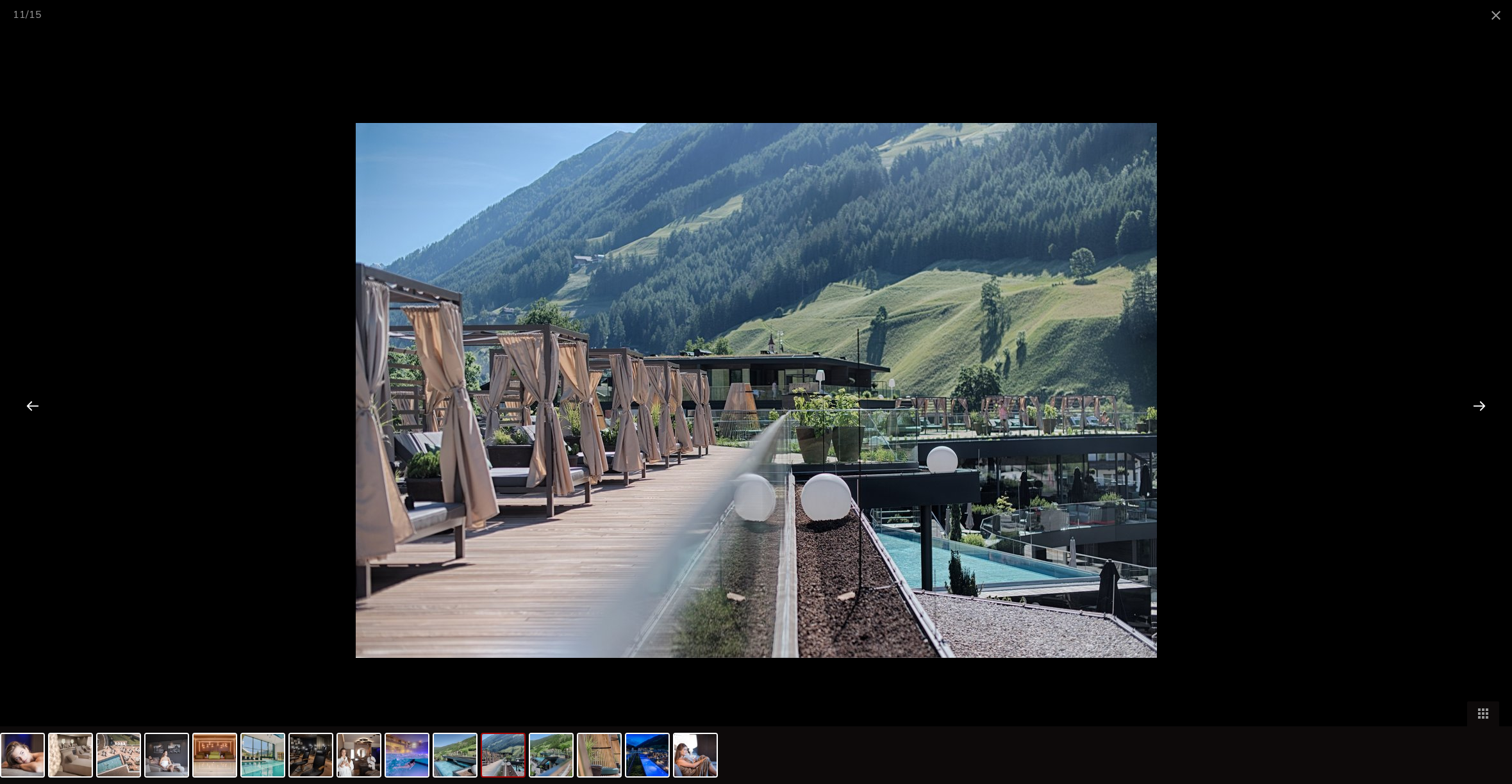
click at [1479, 406] on div at bounding box center [1479, 405] width 40 height 40
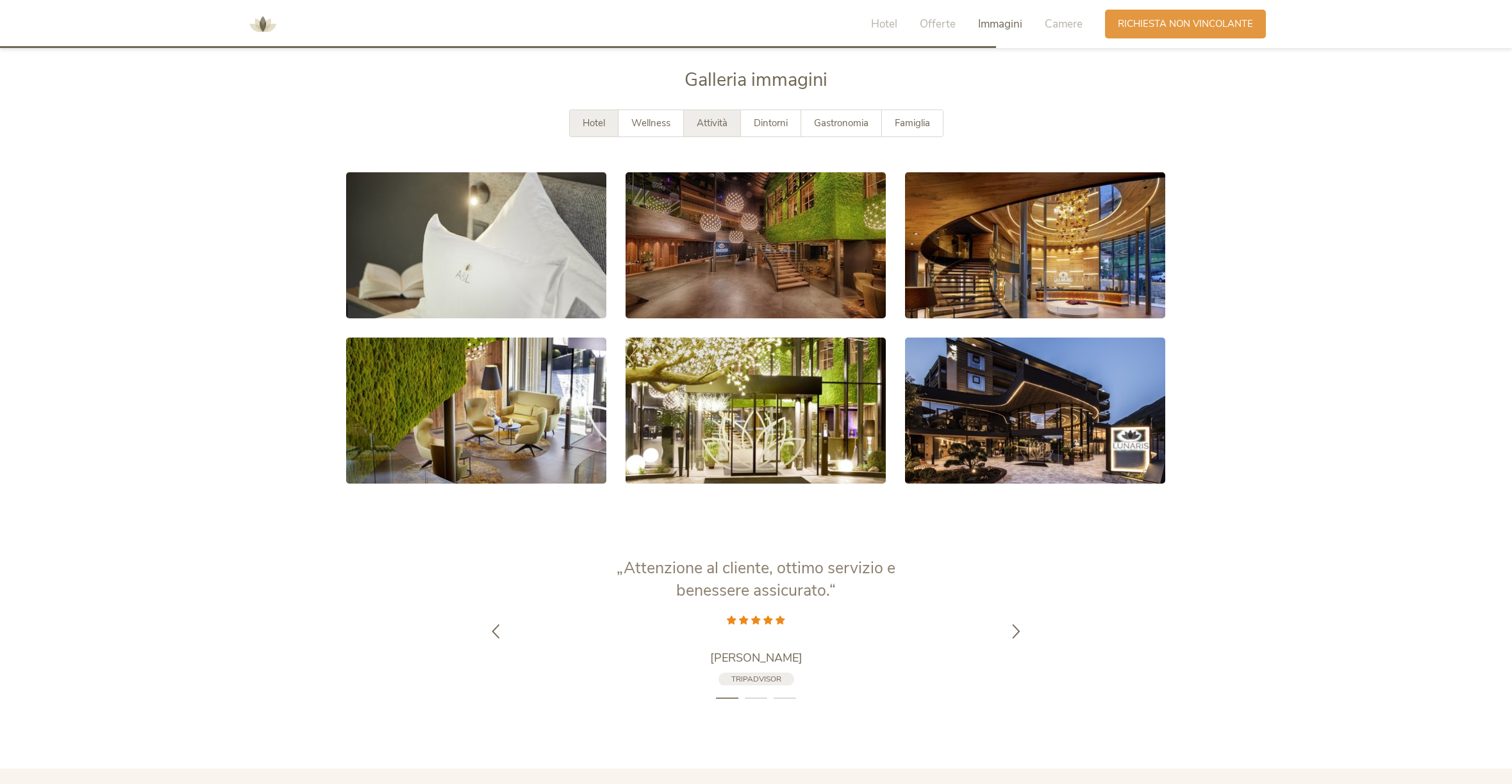
scroll to position [2543, 0]
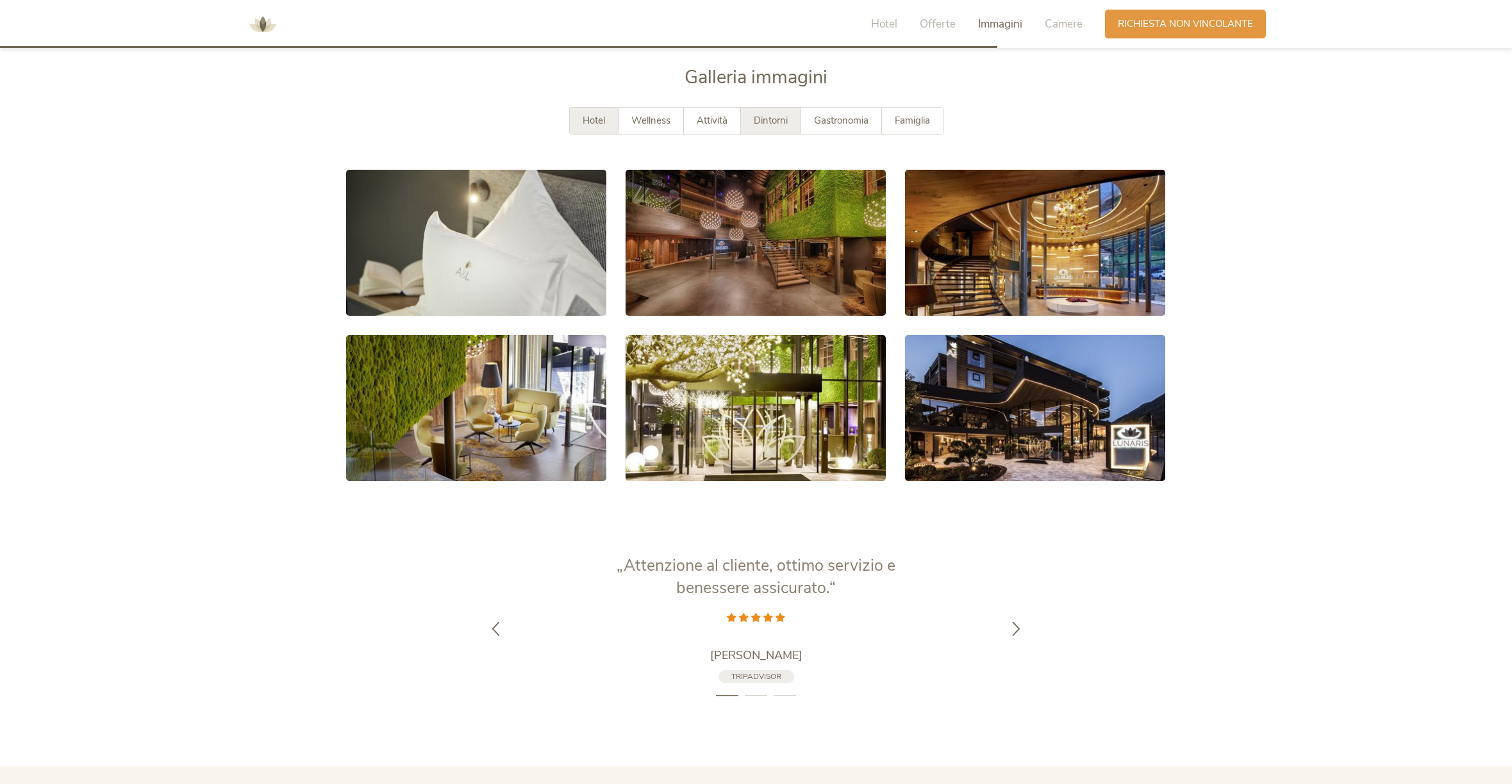
click at [766, 114] on span "Dintorni" at bounding box center [770, 120] width 34 height 13
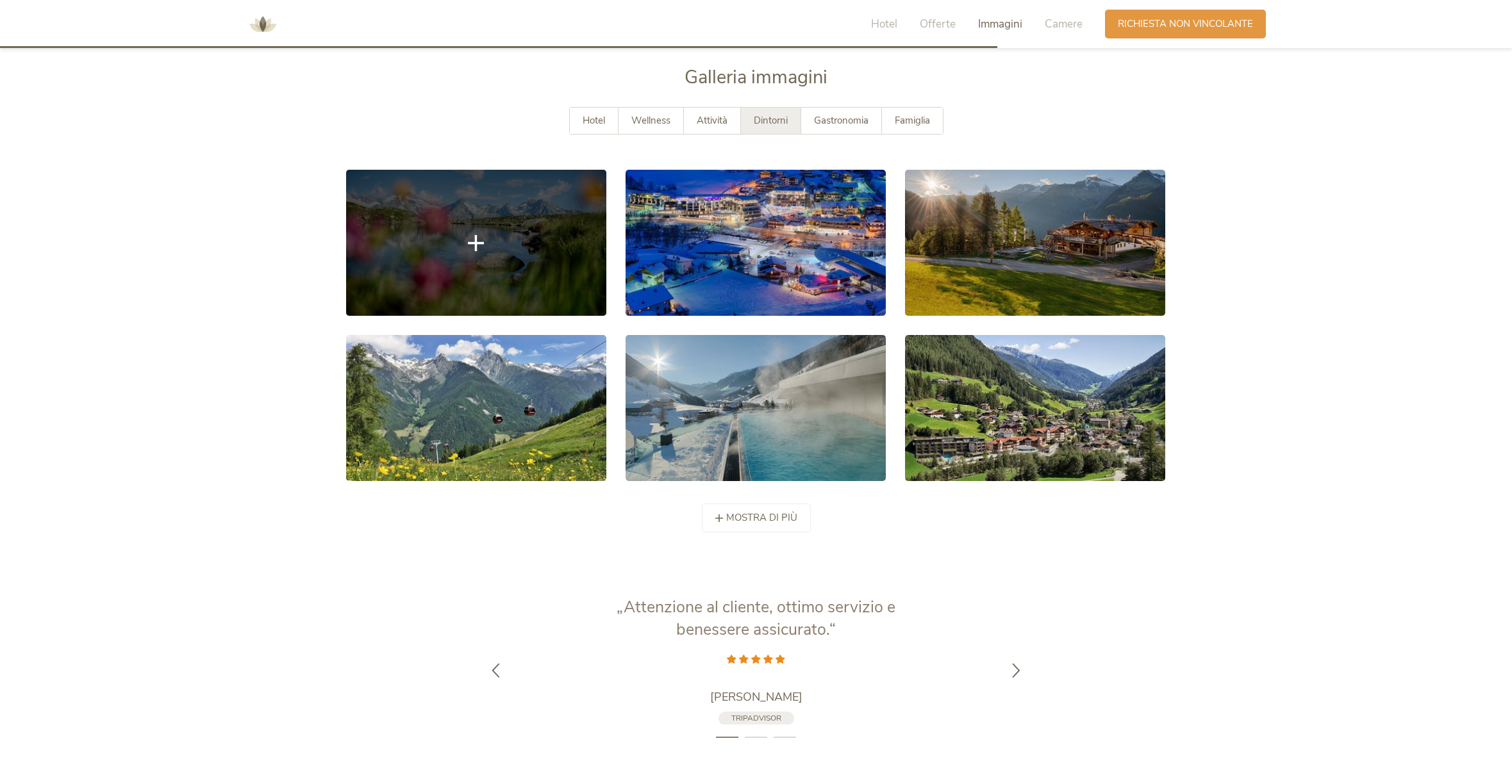
click at [534, 253] on link at bounding box center [476, 242] width 260 height 146
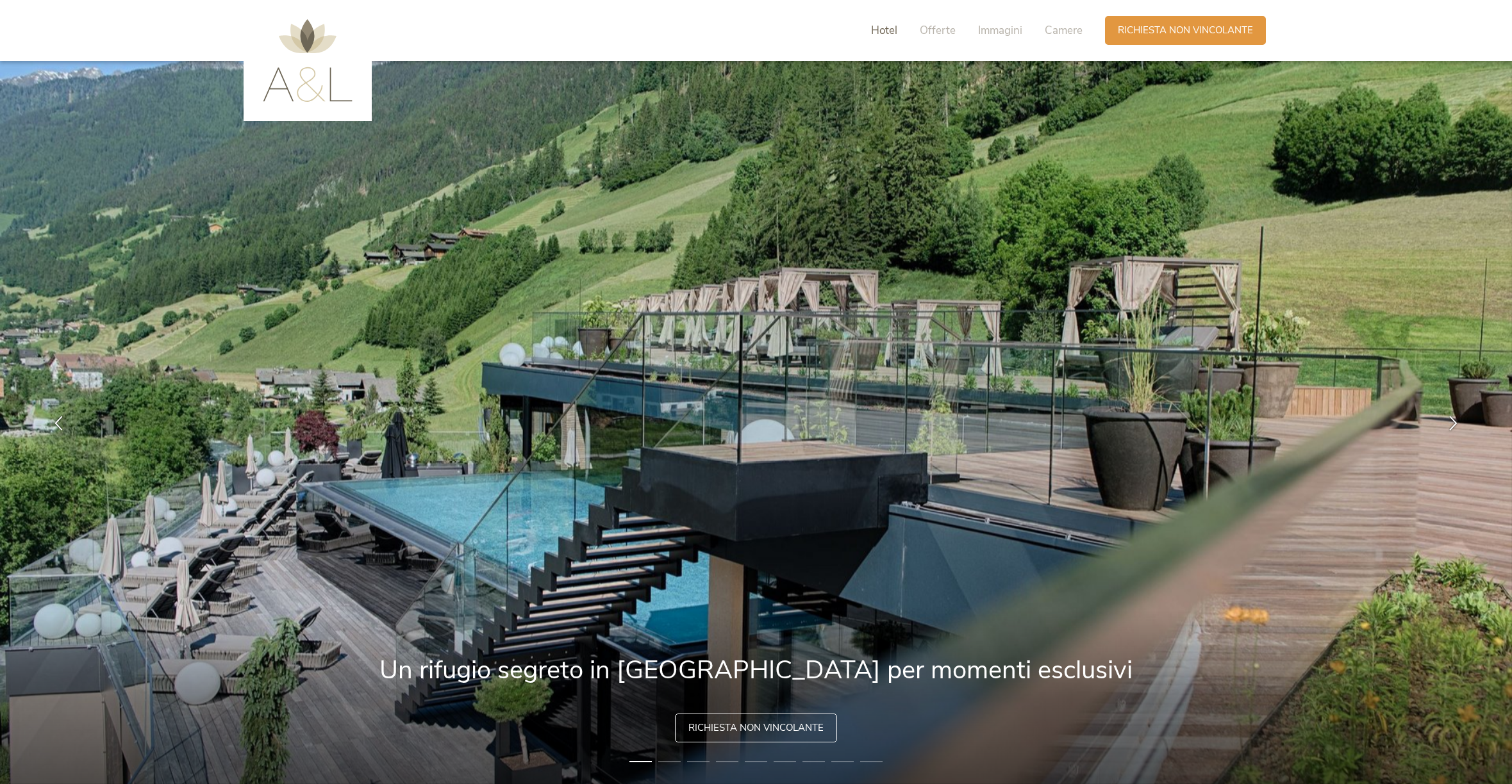
click at [883, 34] on span "Hotel" at bounding box center [884, 30] width 26 height 15
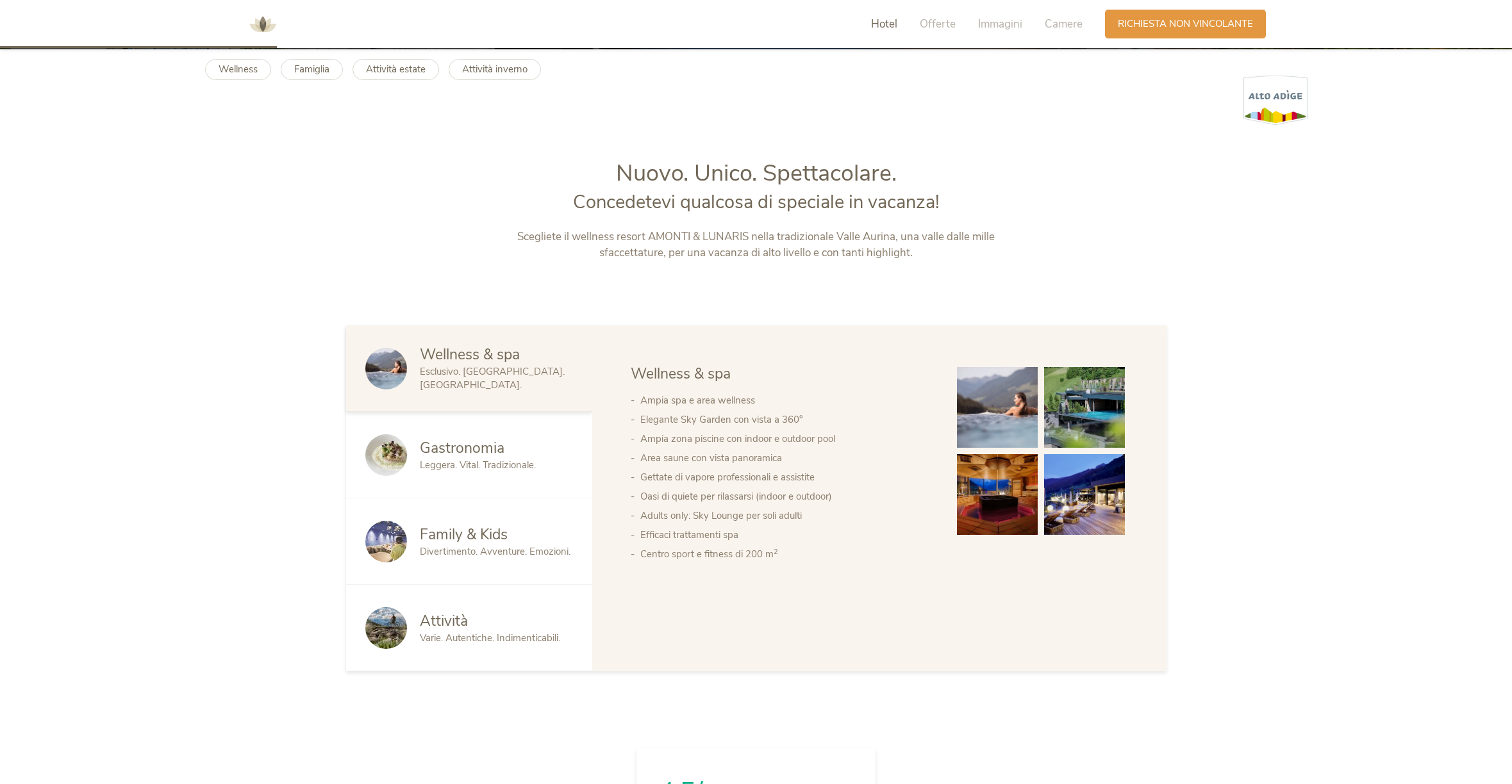
scroll to position [828, 0]
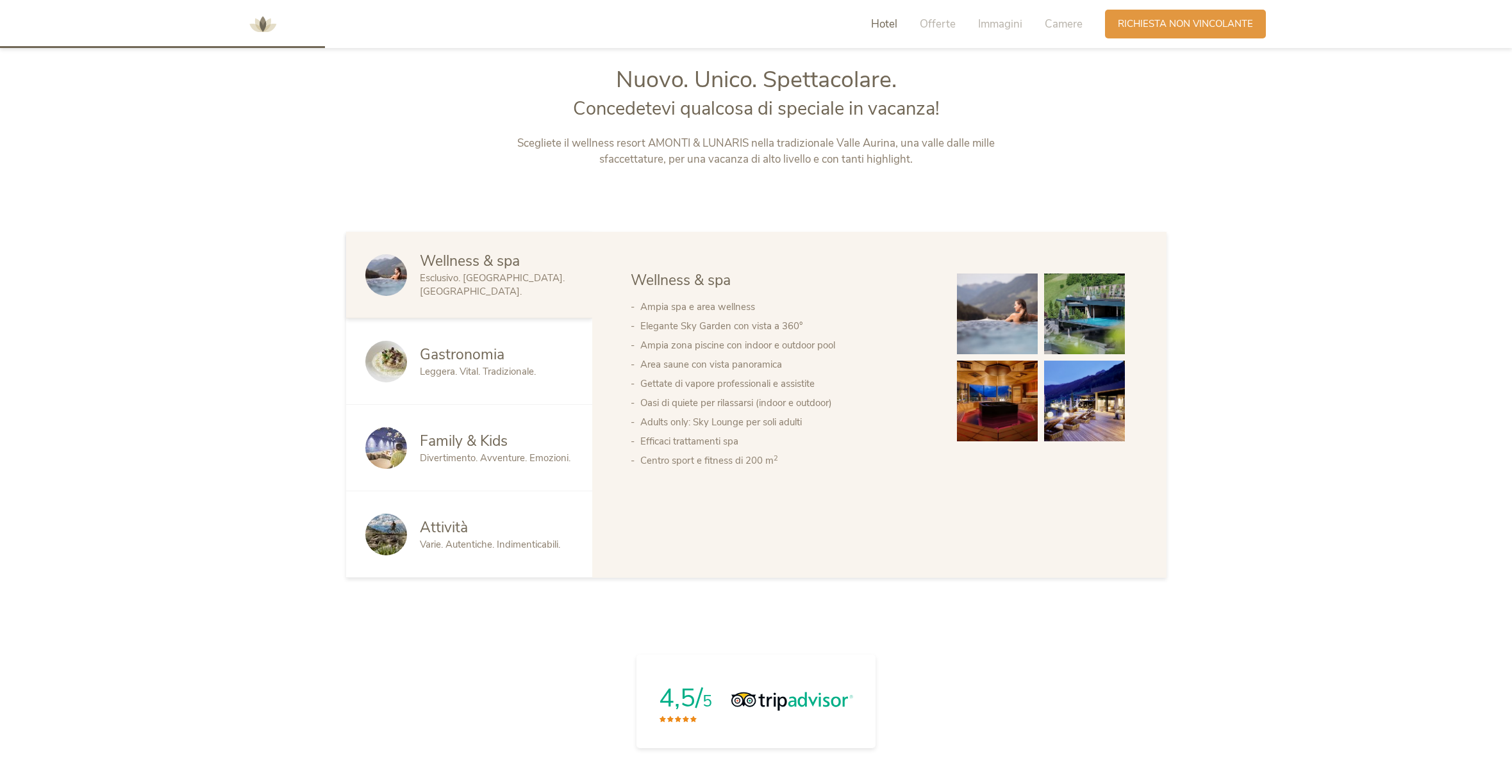
click at [488, 353] on span "Gastronomia" at bounding box center [462, 354] width 84 height 20
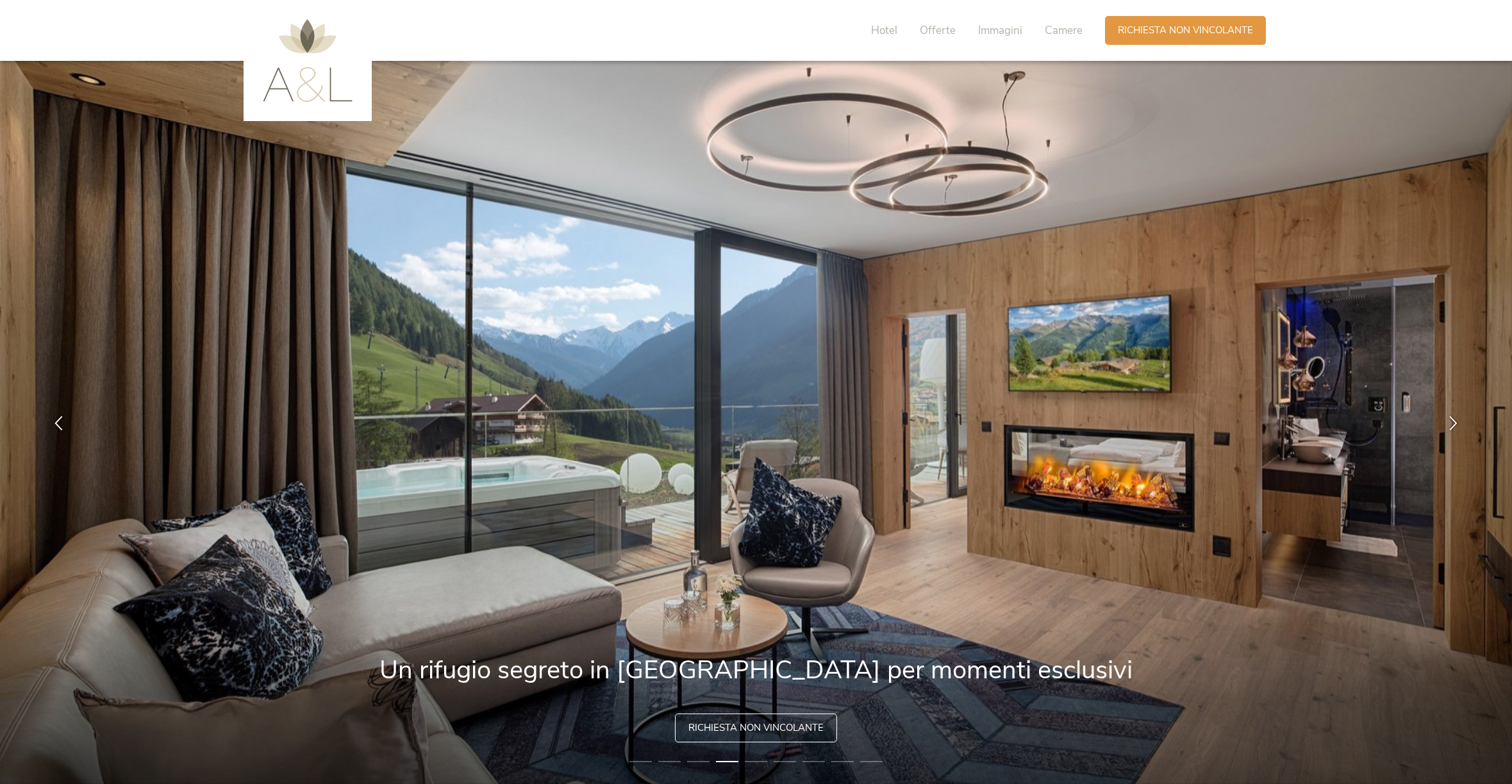
scroll to position [0, 0]
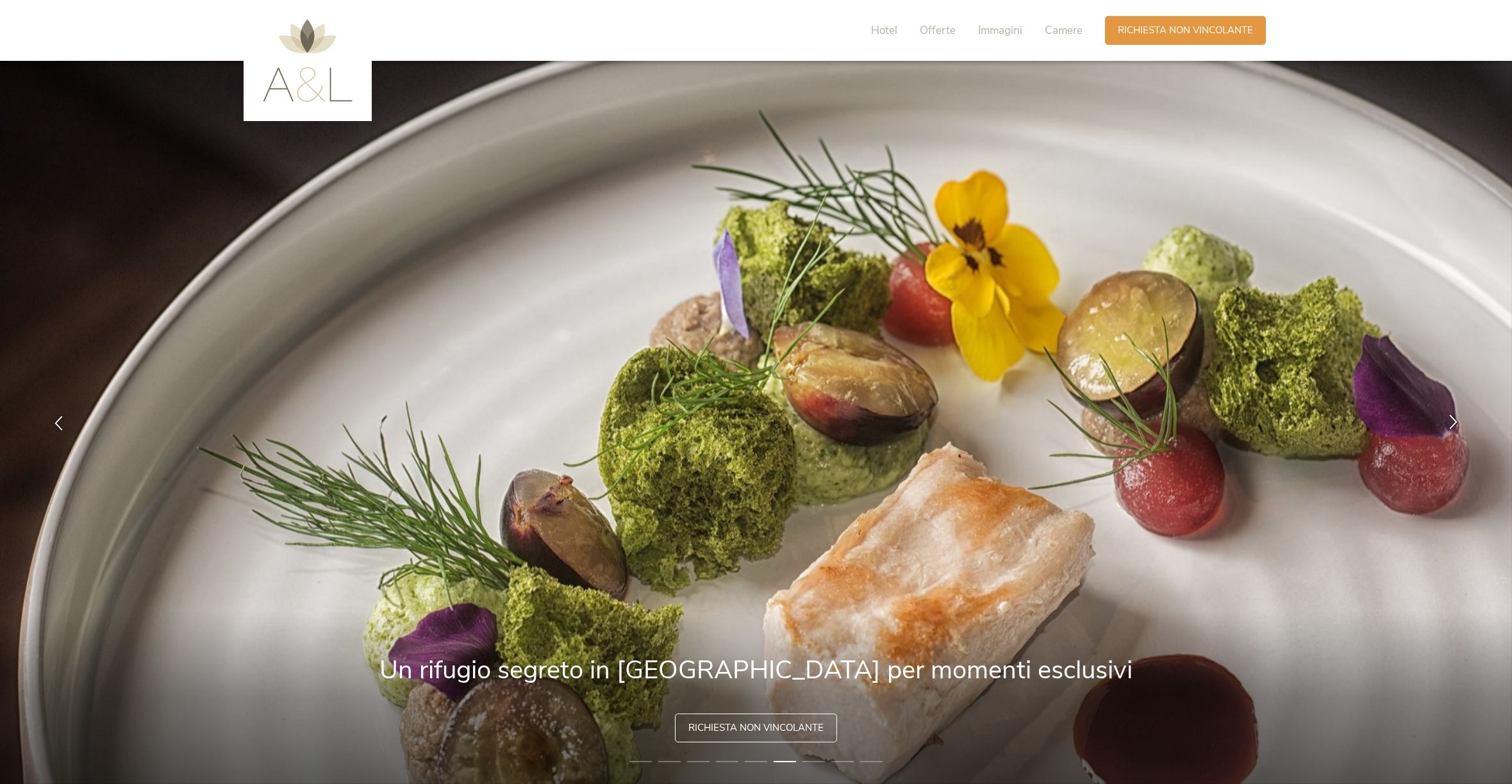
click at [1451, 421] on icon at bounding box center [1453, 421] width 15 height 15
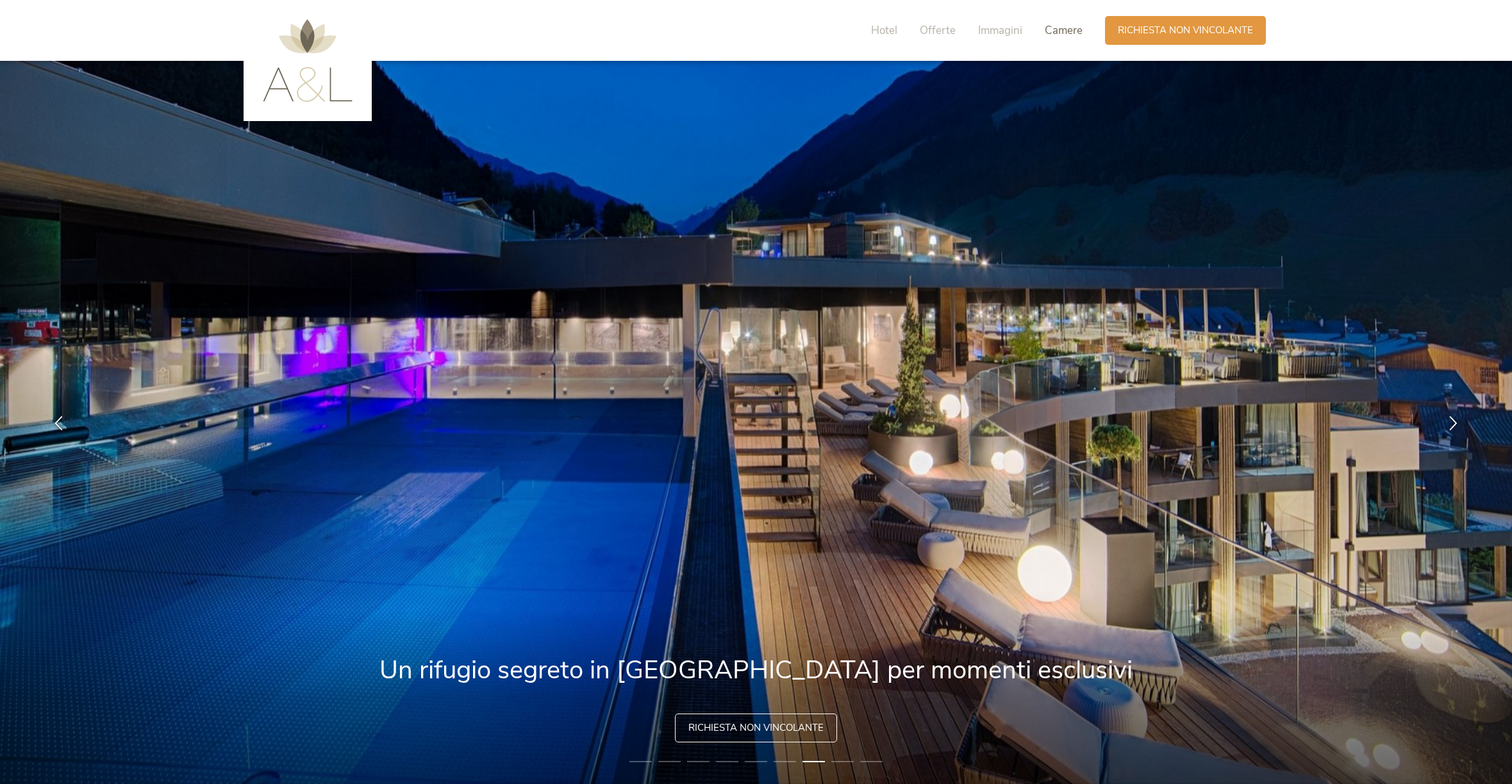
click at [1067, 29] on span "Camere" at bounding box center [1063, 30] width 38 height 15
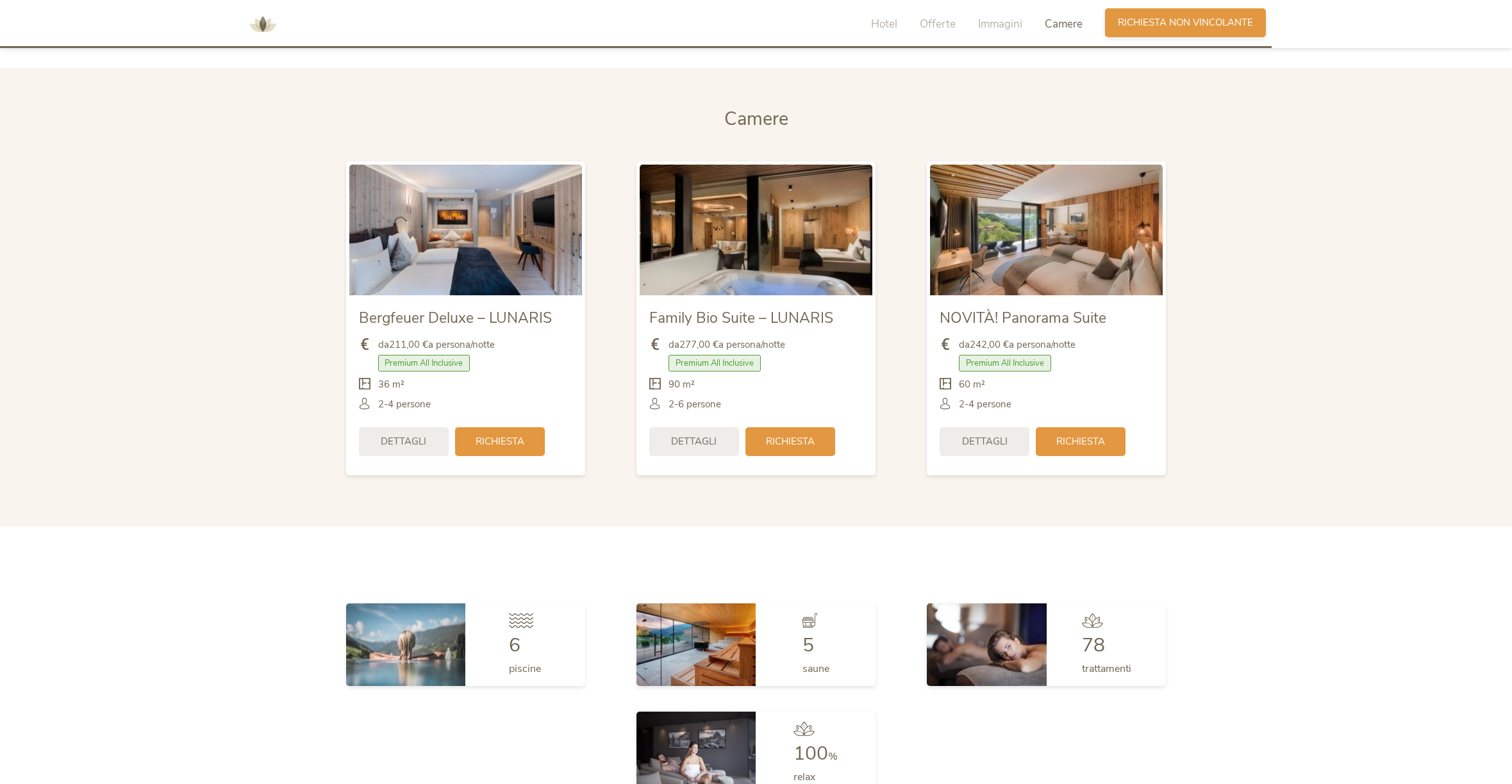
click at [1185, 25] on span "Richiesta non vincolante" at bounding box center [1185, 23] width 135 height 13
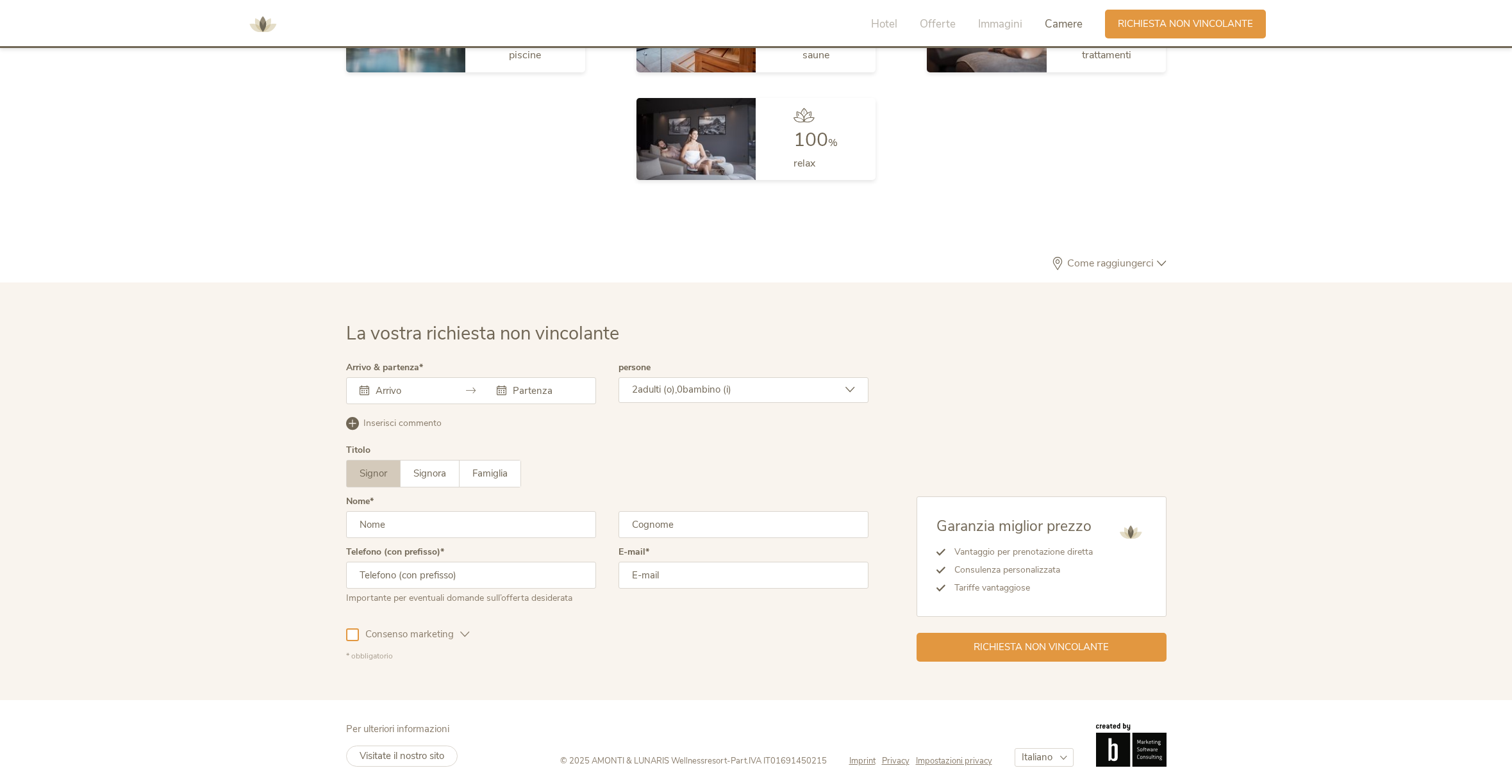
scroll to position [3854, 0]
click at [417, 752] on span "Visitate il nostro sito" at bounding box center [401, 757] width 84 height 13
